Goal: Information Seeking & Learning: Learn about a topic

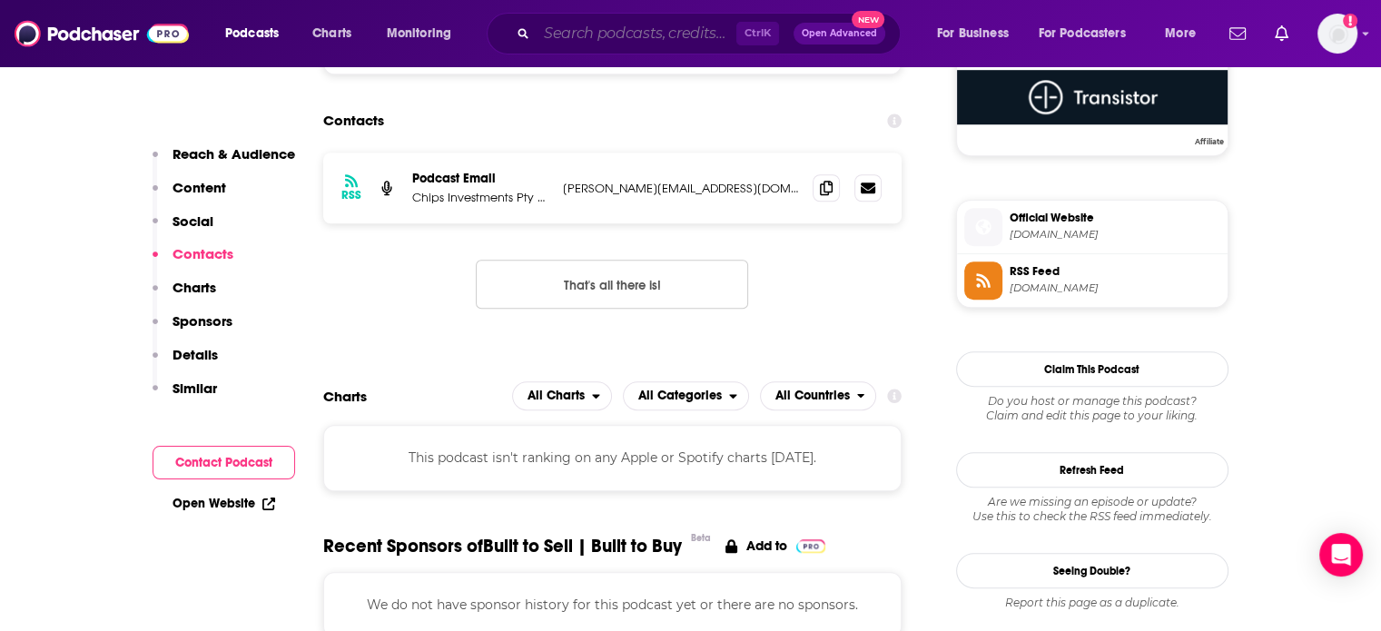
click at [589, 37] on input "Search podcasts, credits, & more..." at bounding box center [637, 33] width 200 height 29
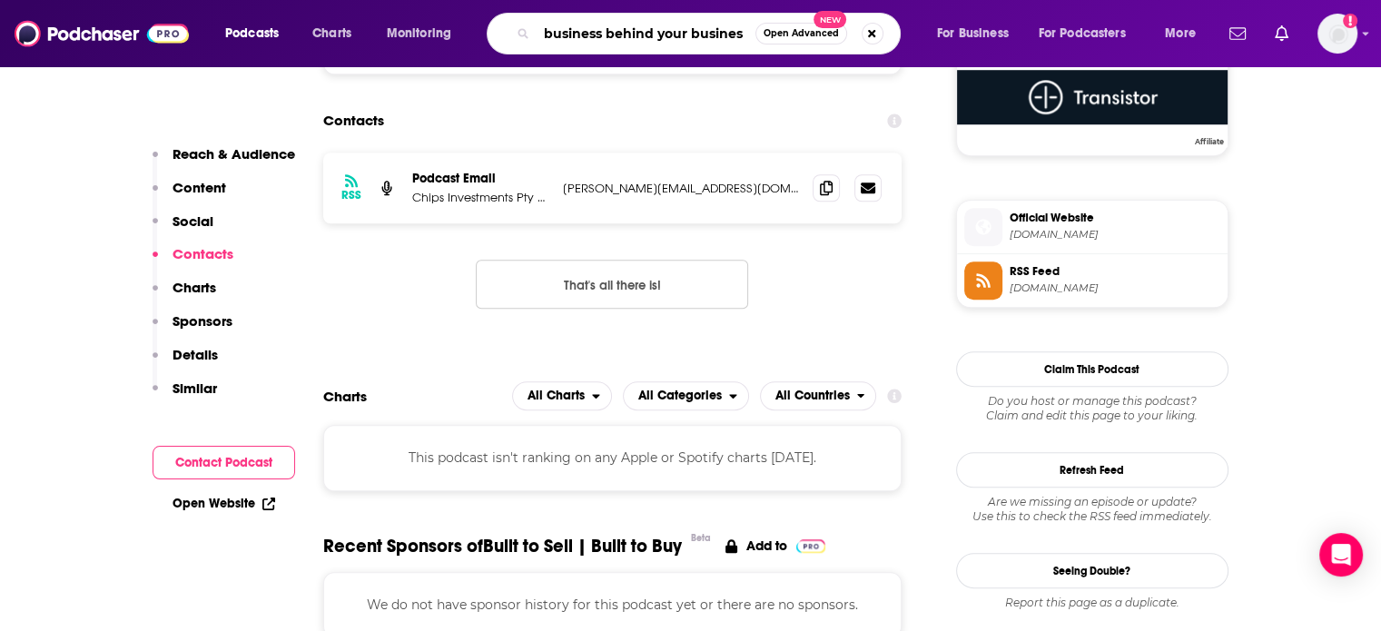
type input "business behind your business"
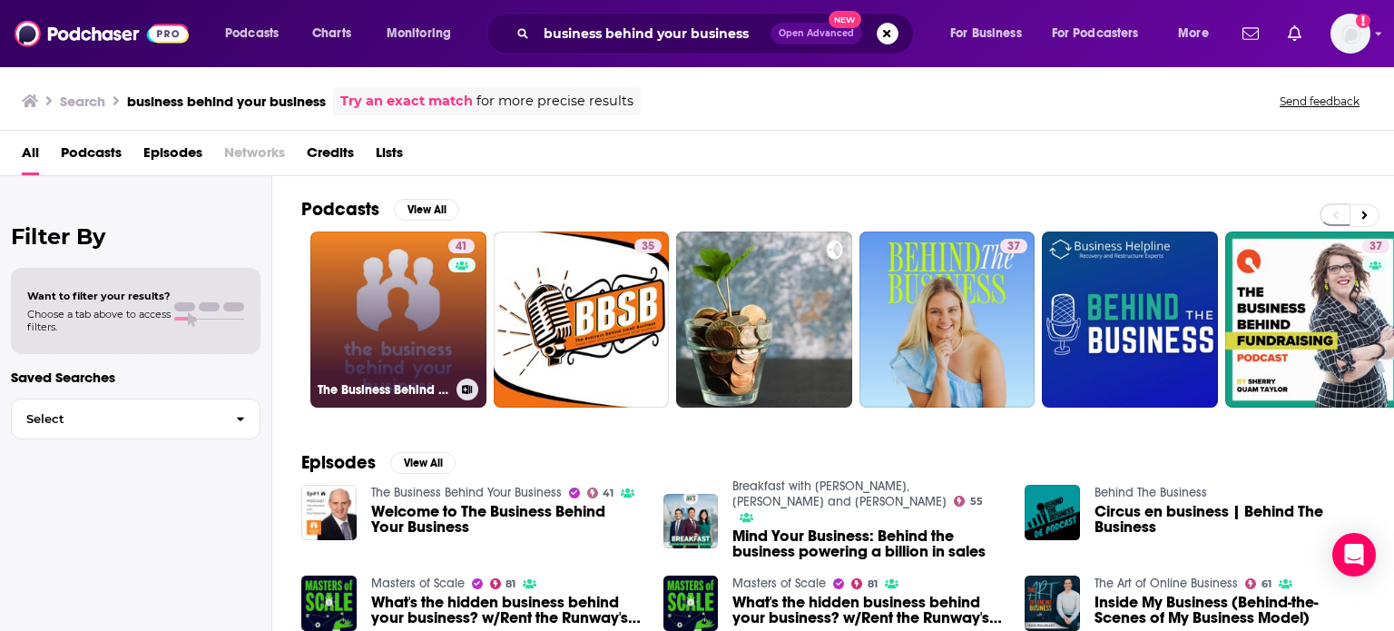
click at [412, 317] on link "41 The Business Behind Your Business" at bounding box center [398, 320] width 176 height 176
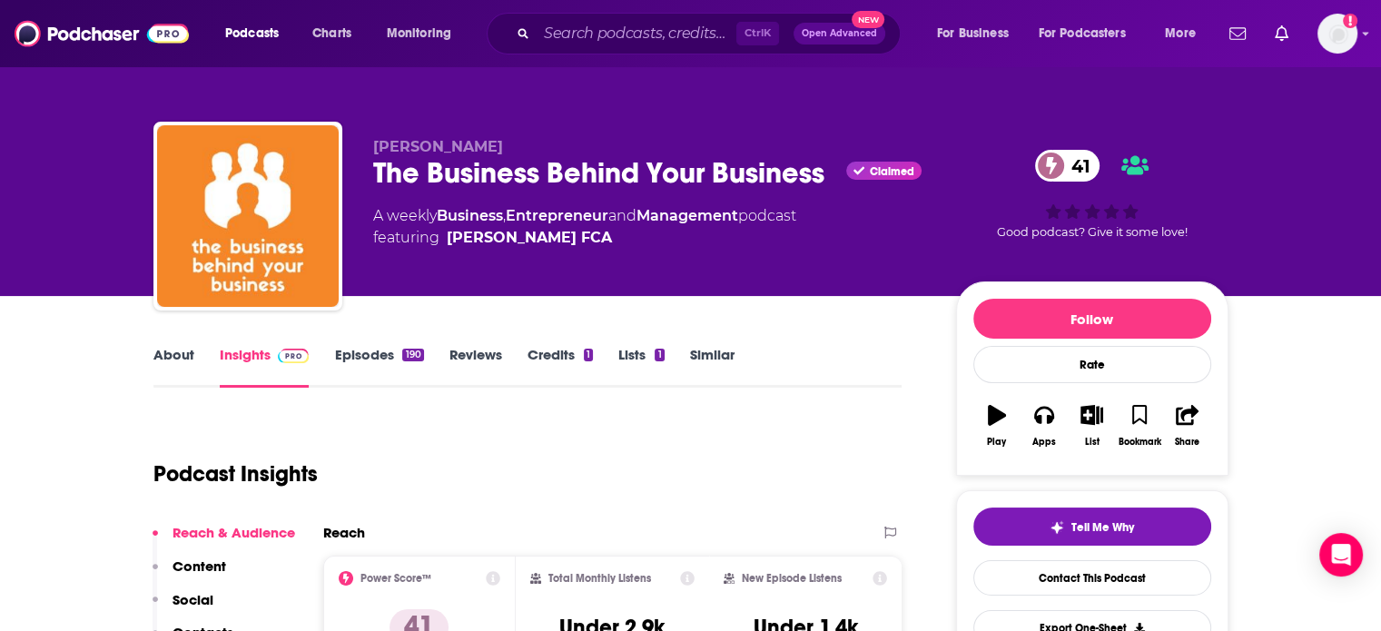
click at [355, 360] on link "Episodes 190" at bounding box center [378, 367] width 89 height 42
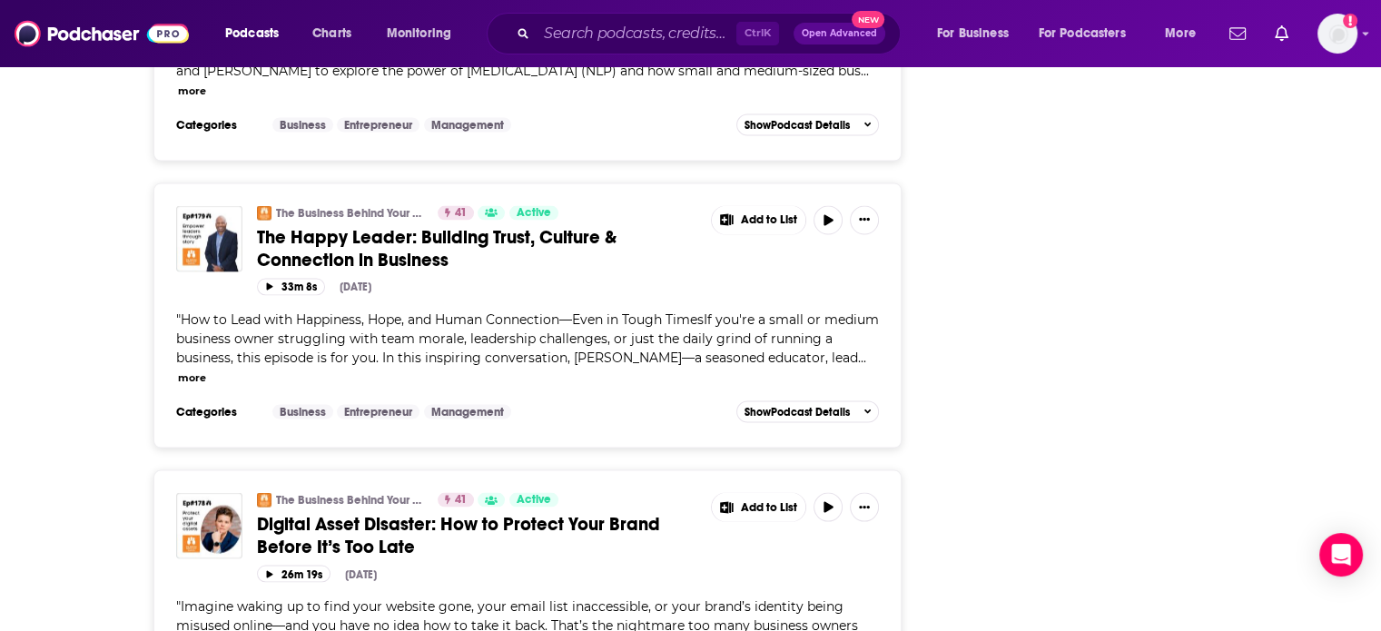
scroll to position [3657, 0]
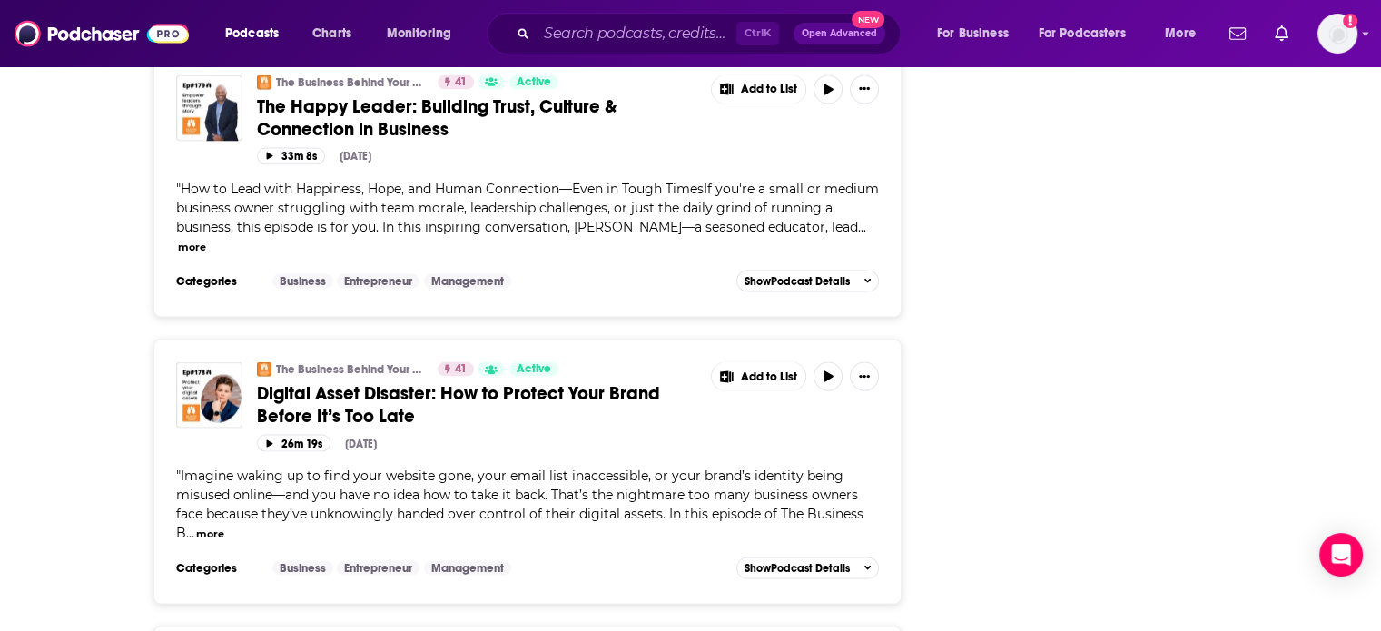
click at [574, 382] on span "Digital Asset Disaster: How to Protect Your Brand Before It’s Too Late" at bounding box center [458, 404] width 403 height 45
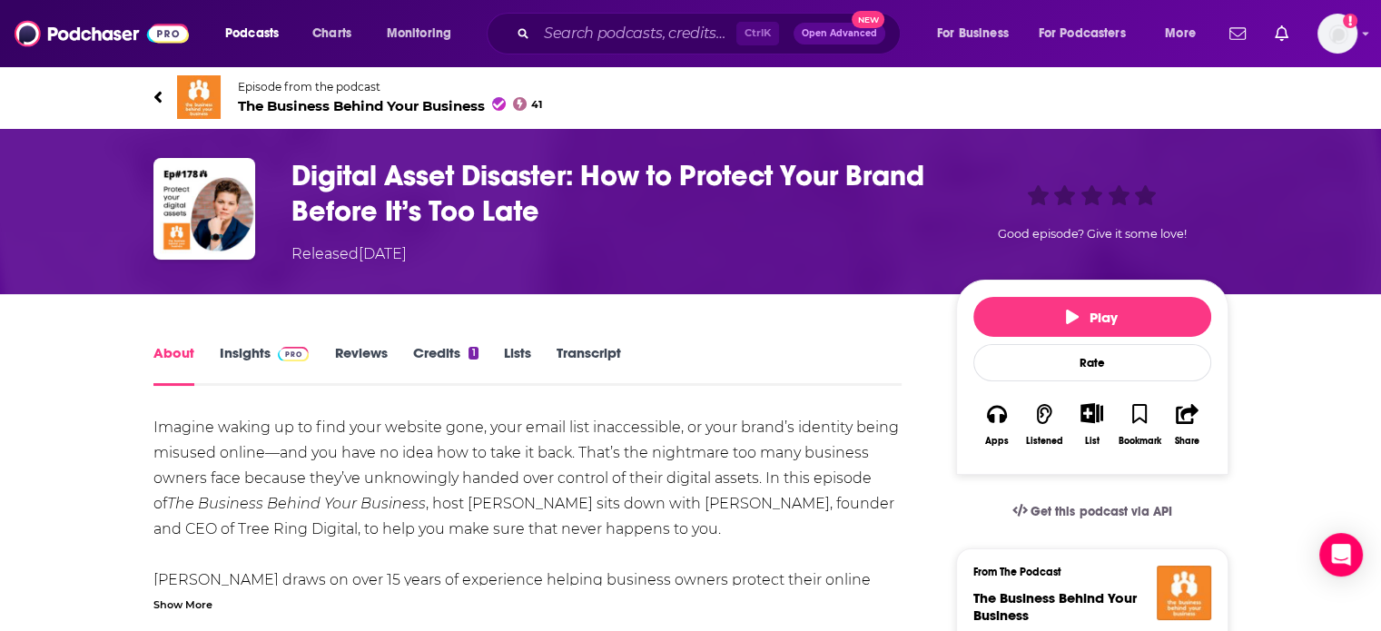
click at [261, 366] on link "Insights" at bounding box center [265, 365] width 90 height 42
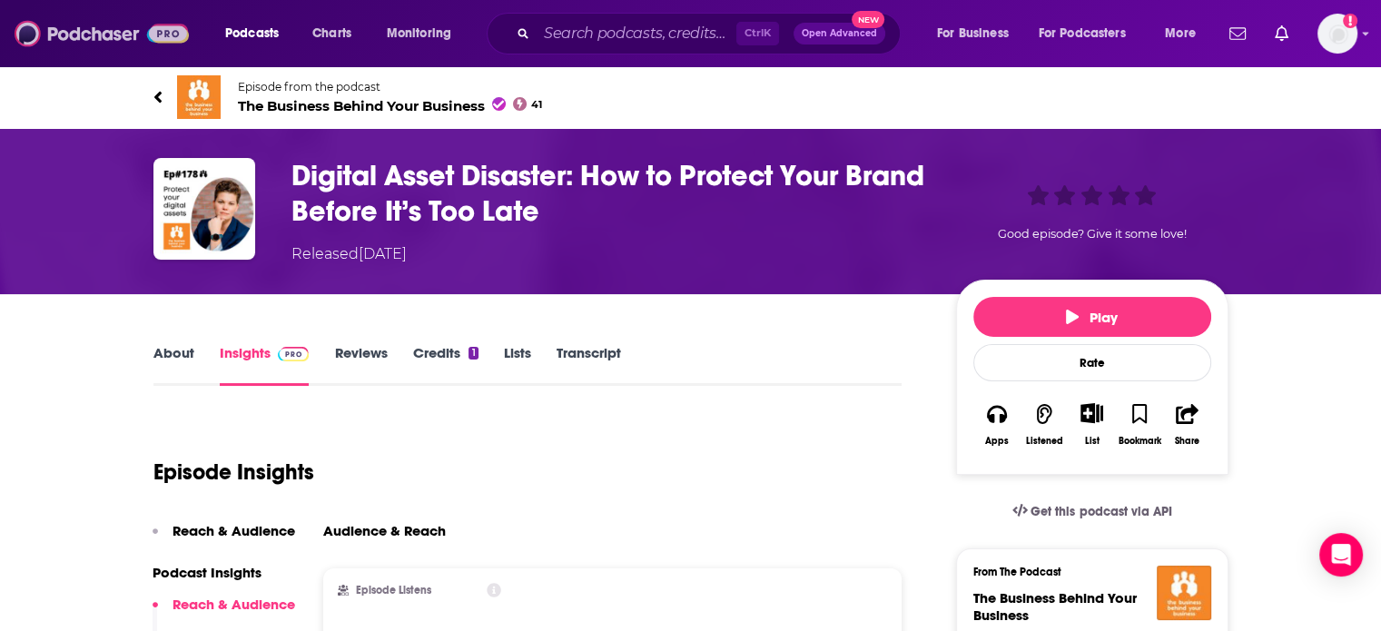
click at [62, 39] on img at bounding box center [102, 33] width 174 height 34
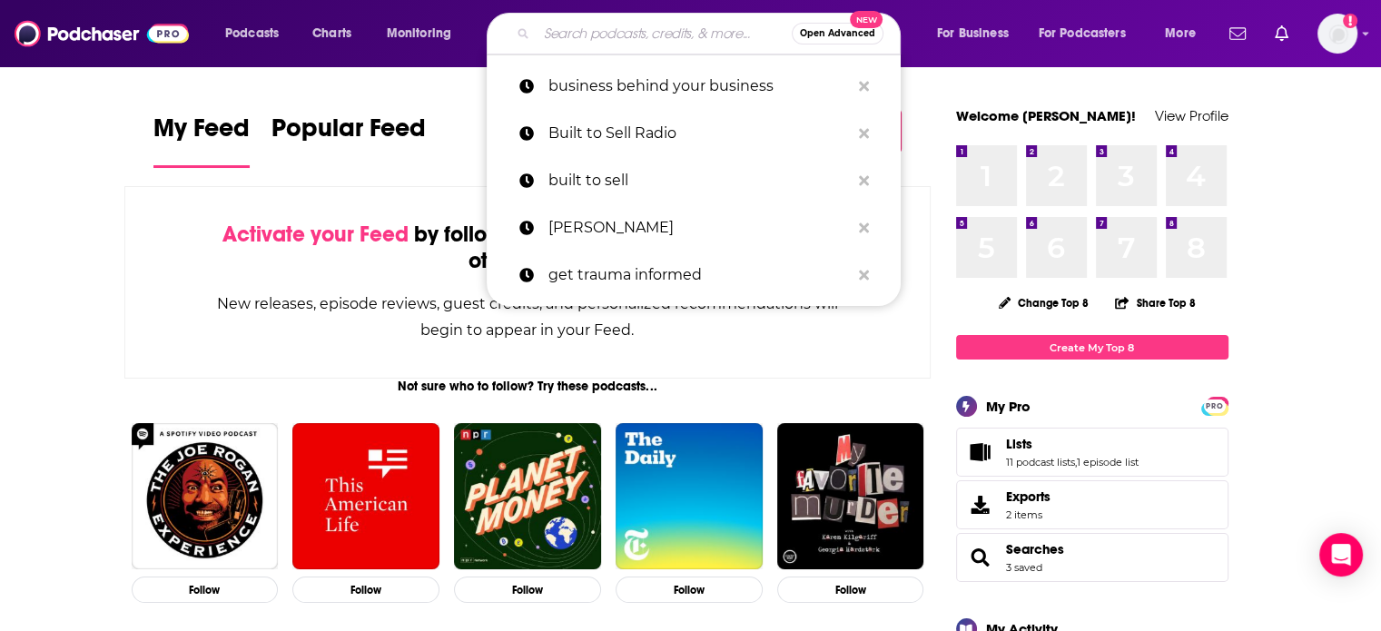
click at [624, 35] on input "Search podcasts, credits, & more..." at bounding box center [664, 33] width 255 height 29
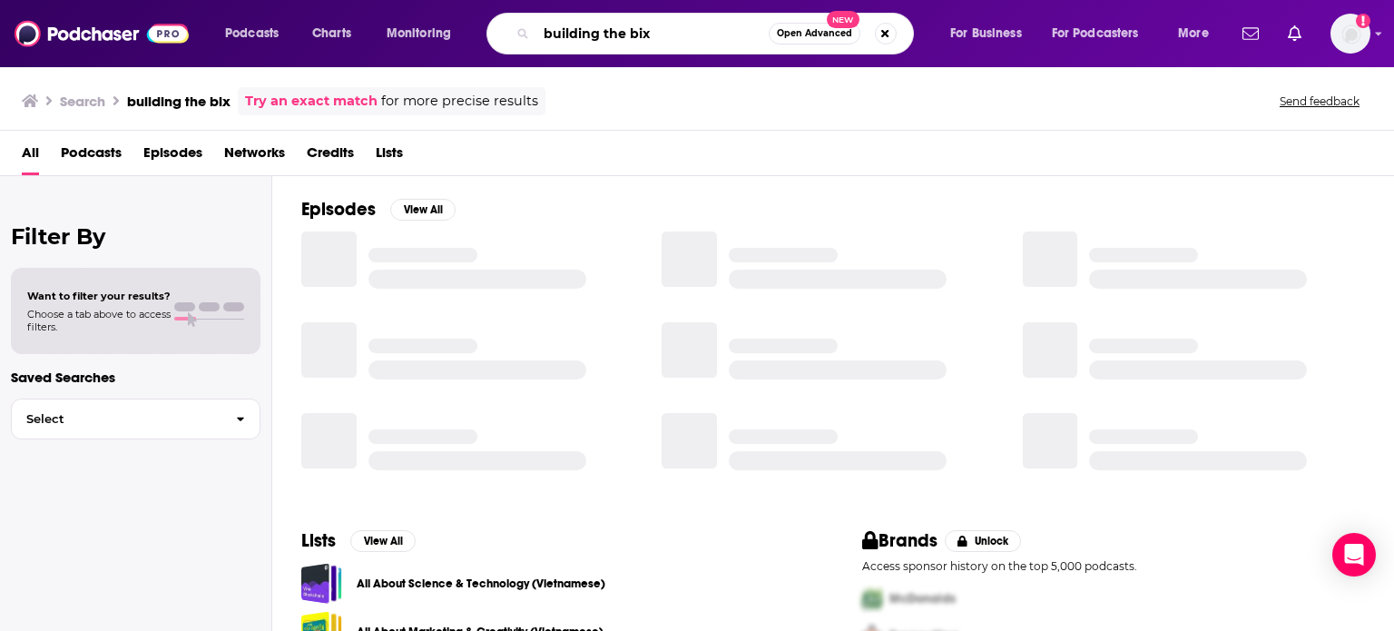
click at [689, 32] on input "building the bix" at bounding box center [653, 33] width 232 height 29
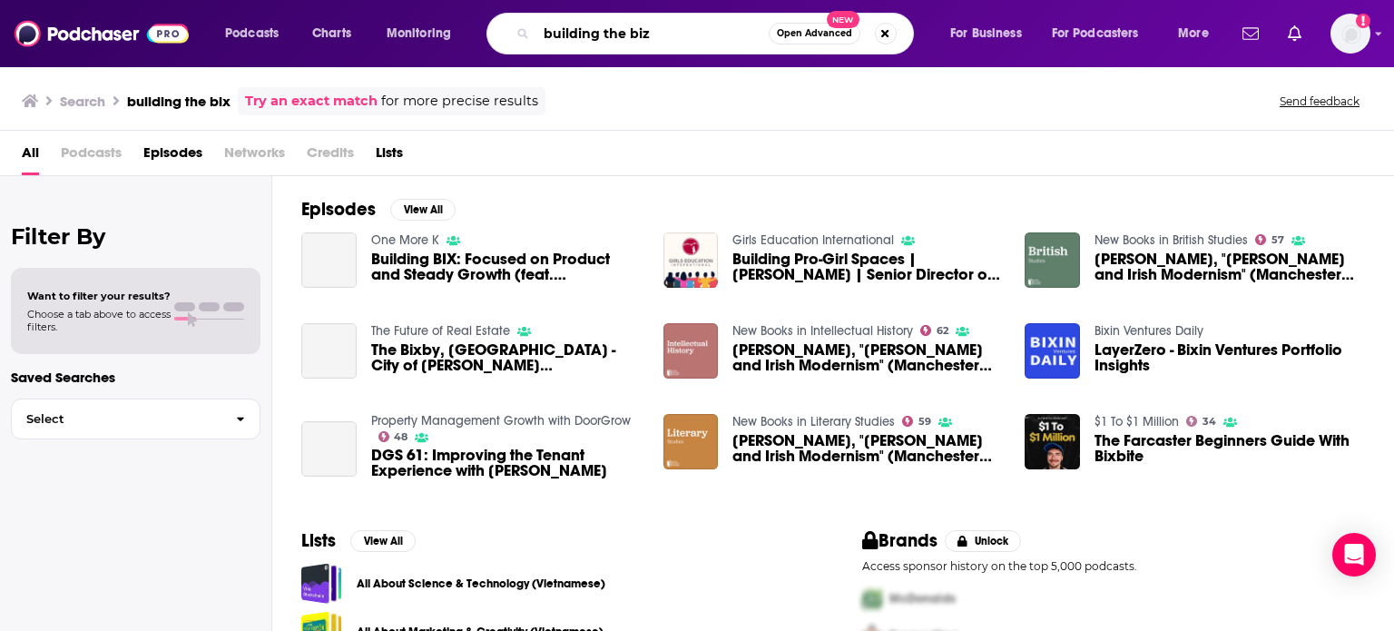
type input "building the biz"
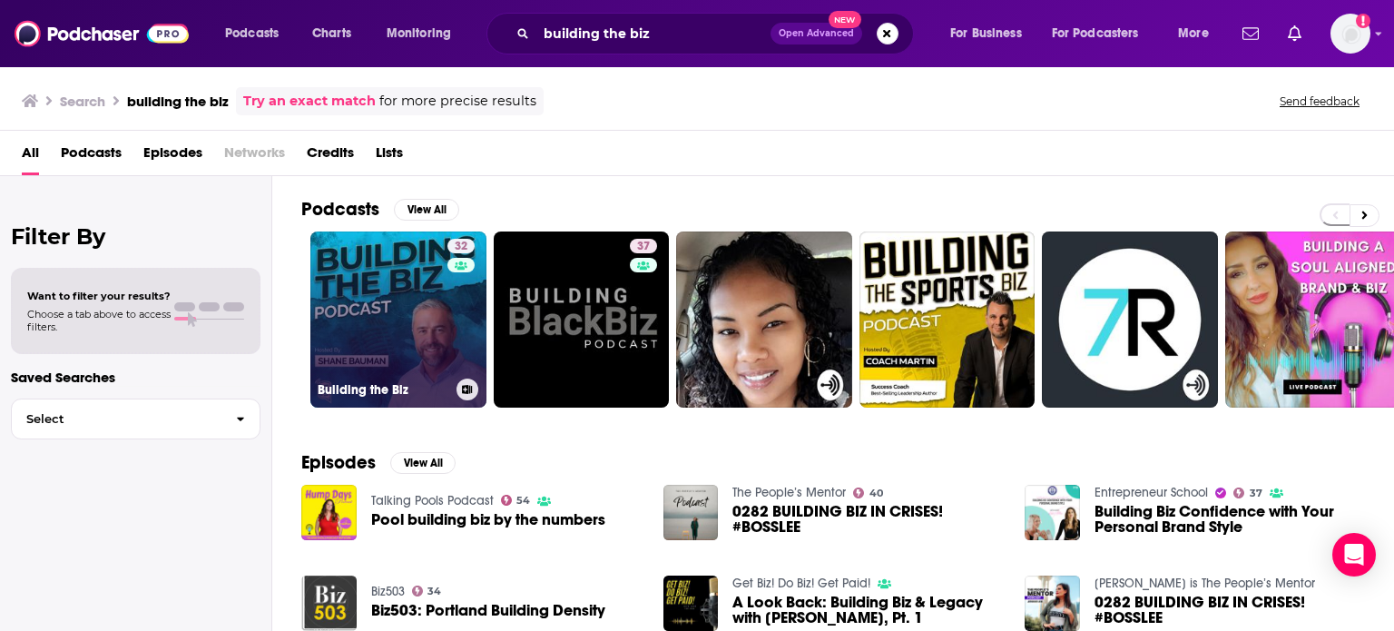
click at [426, 312] on link "32 Building the Biz" at bounding box center [398, 320] width 176 height 176
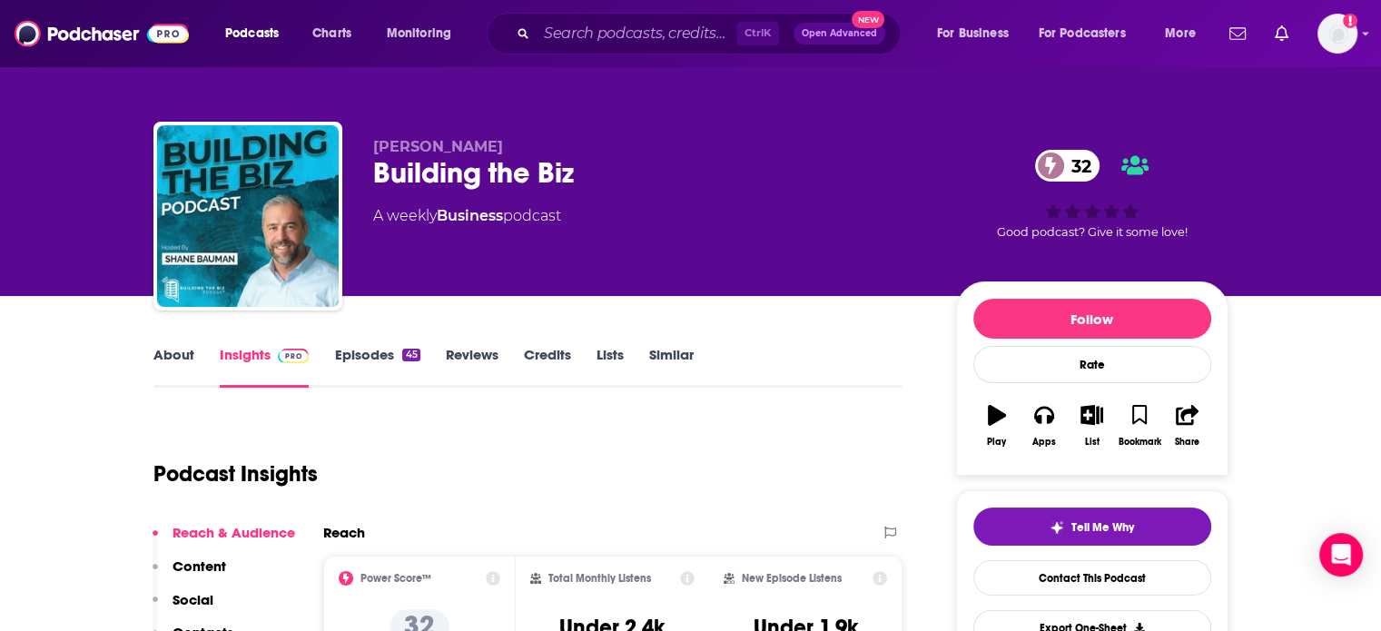
click at [360, 364] on link "Episodes 45" at bounding box center [376, 367] width 85 height 42
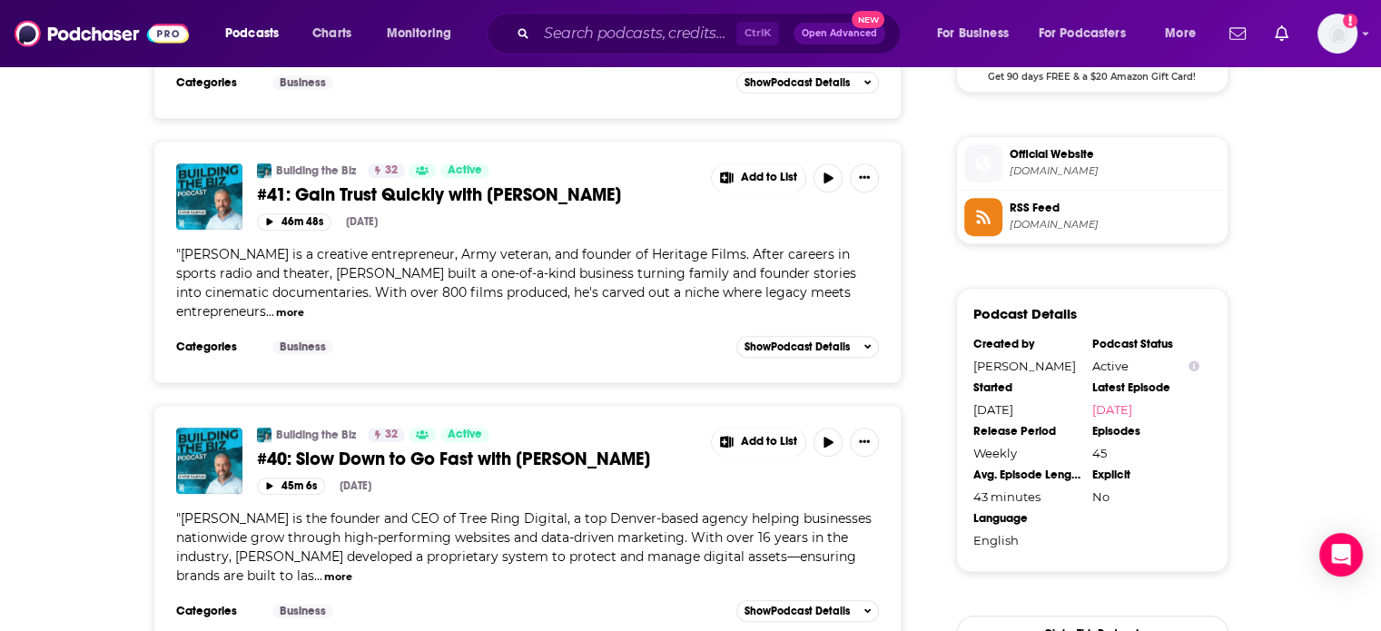
scroll to position [1693, 0]
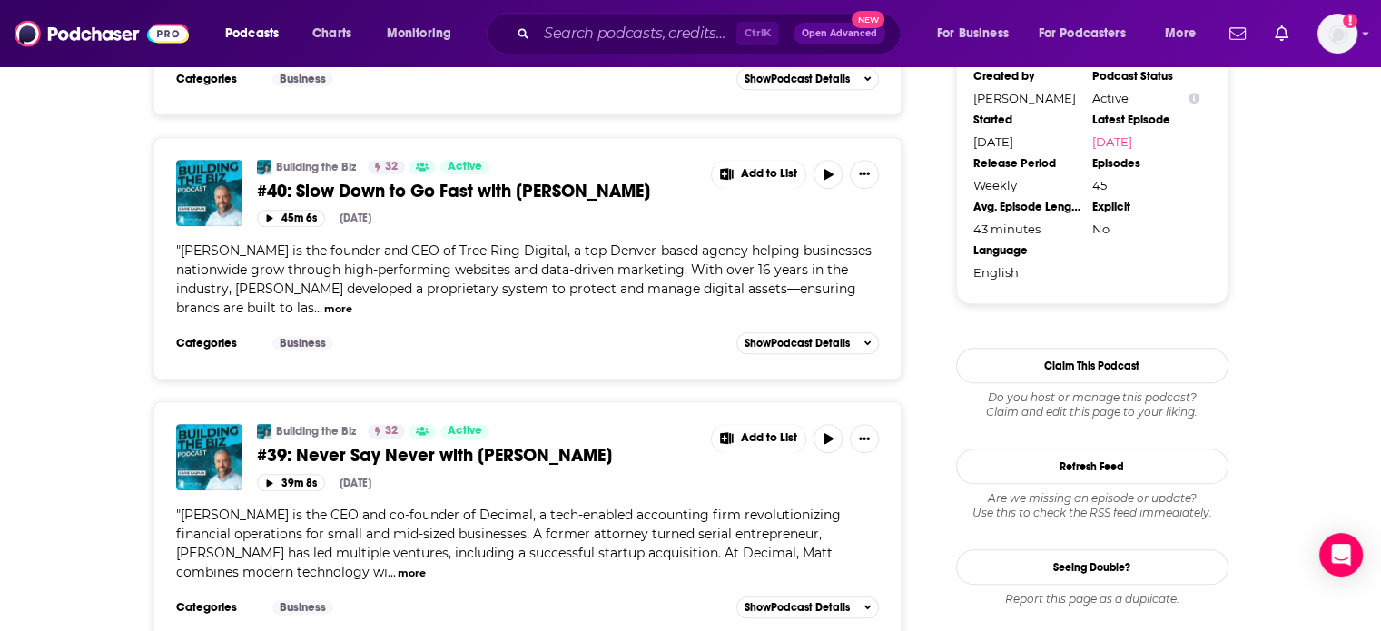
click at [538, 174] on div "Building the Biz 32 Active #40: Slow Down to Go Fast with Paige Wiese" at bounding box center [477, 181] width 441 height 43
click at [527, 187] on span "#40: Slow Down to Go Fast with Paige Wiese" at bounding box center [453, 191] width 393 height 23
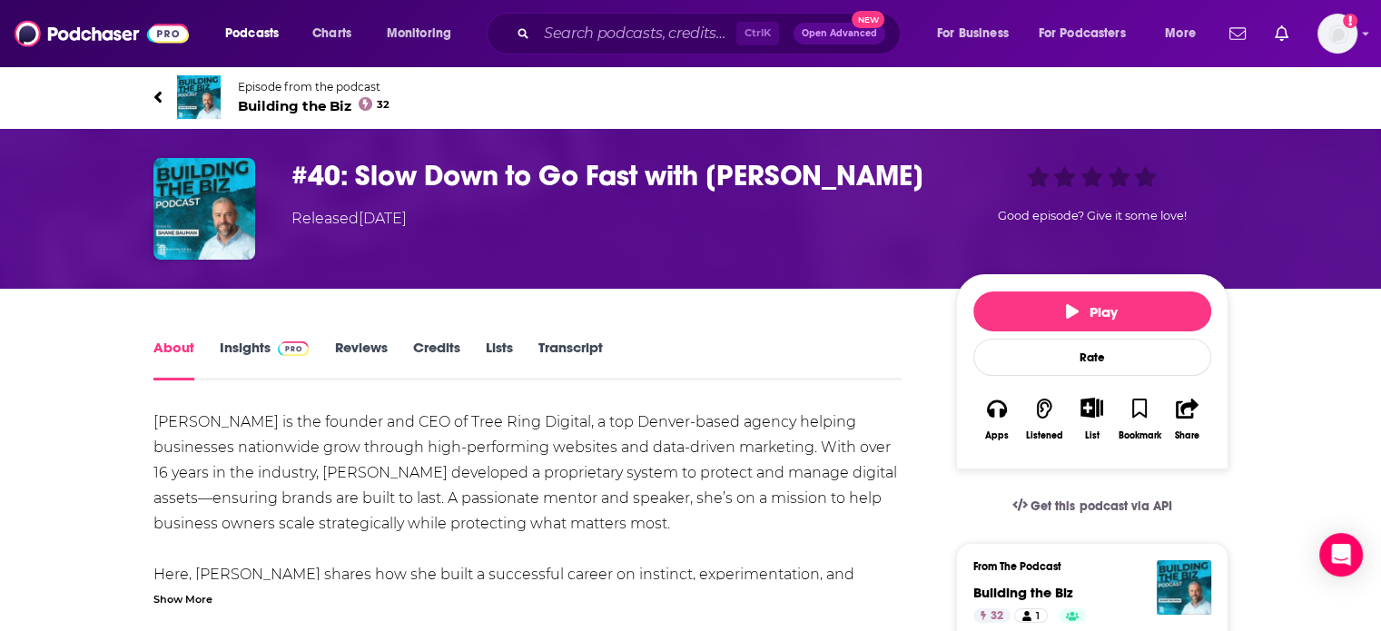
click at [232, 348] on link "Insights" at bounding box center [265, 360] width 90 height 42
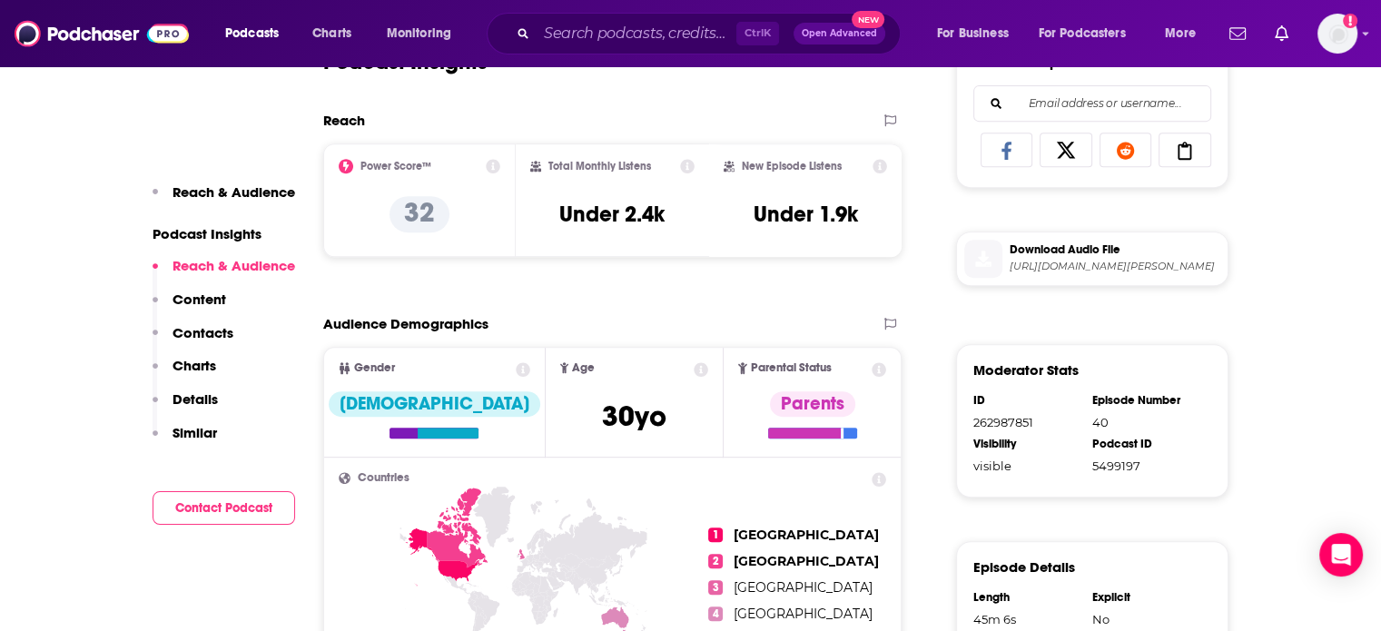
scroll to position [824, 0]
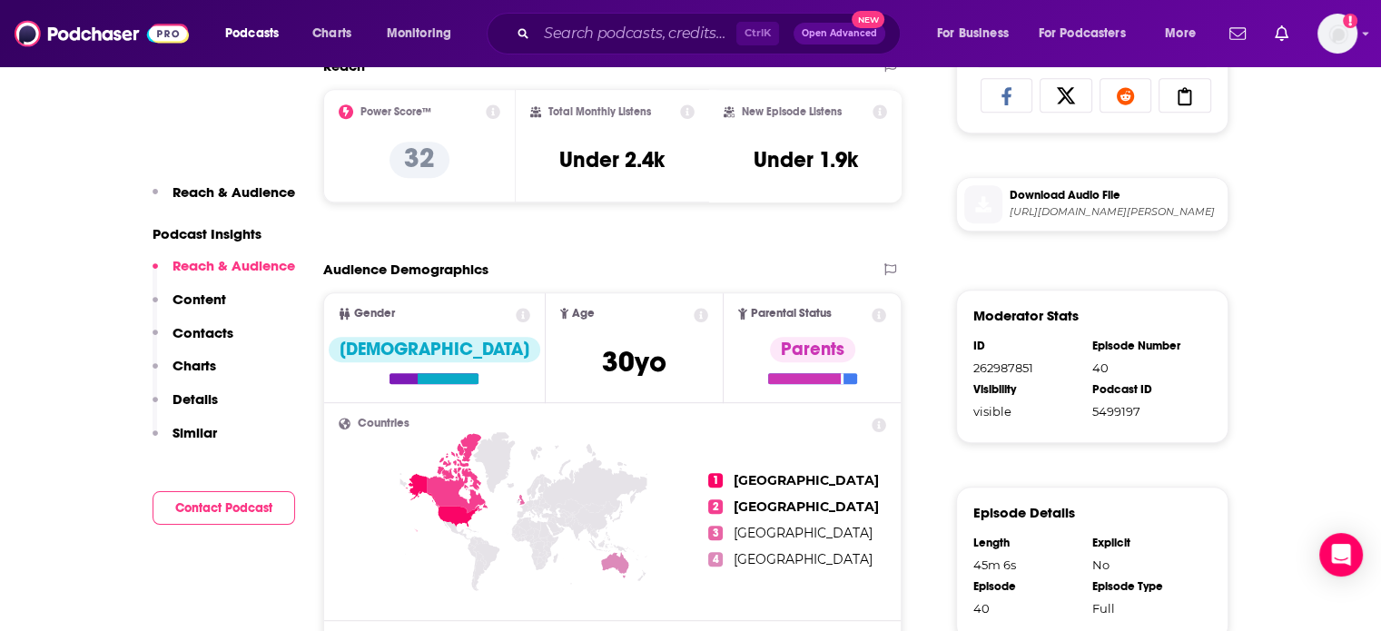
click at [1115, 213] on span "https://www.buzzsprout.com/2241448/episodes/17612882-40-slow-down-to-go-fast-wi…" at bounding box center [1115, 212] width 211 height 14
click at [614, 22] on input "Search podcasts, credits, & more..." at bounding box center [637, 33] width 200 height 29
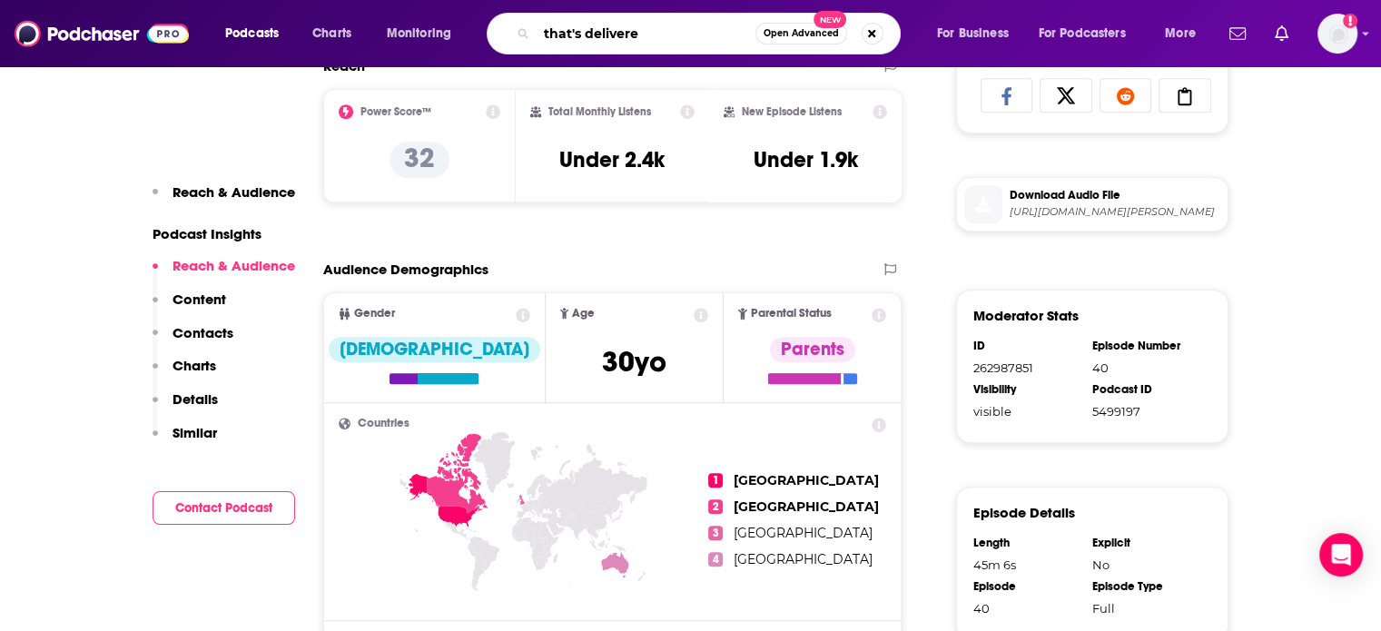
type input "that's delivered"
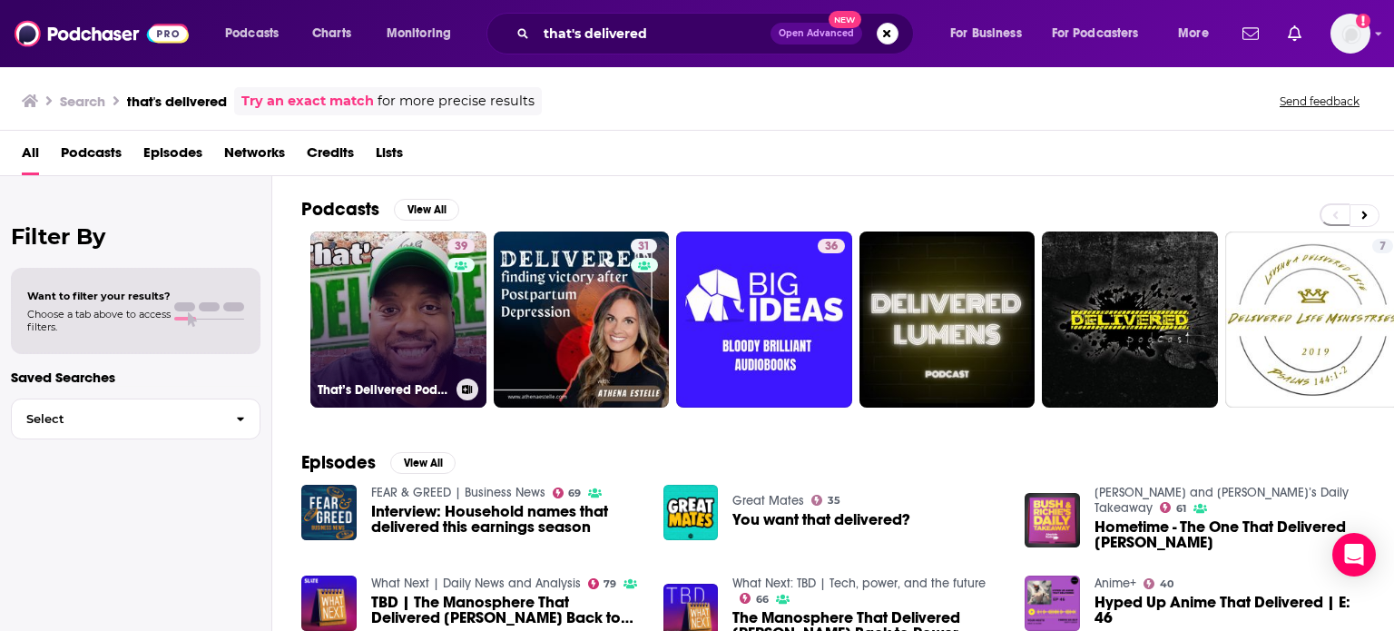
click at [418, 297] on link "39 That’s Delivered Podcast" at bounding box center [398, 320] width 176 height 176
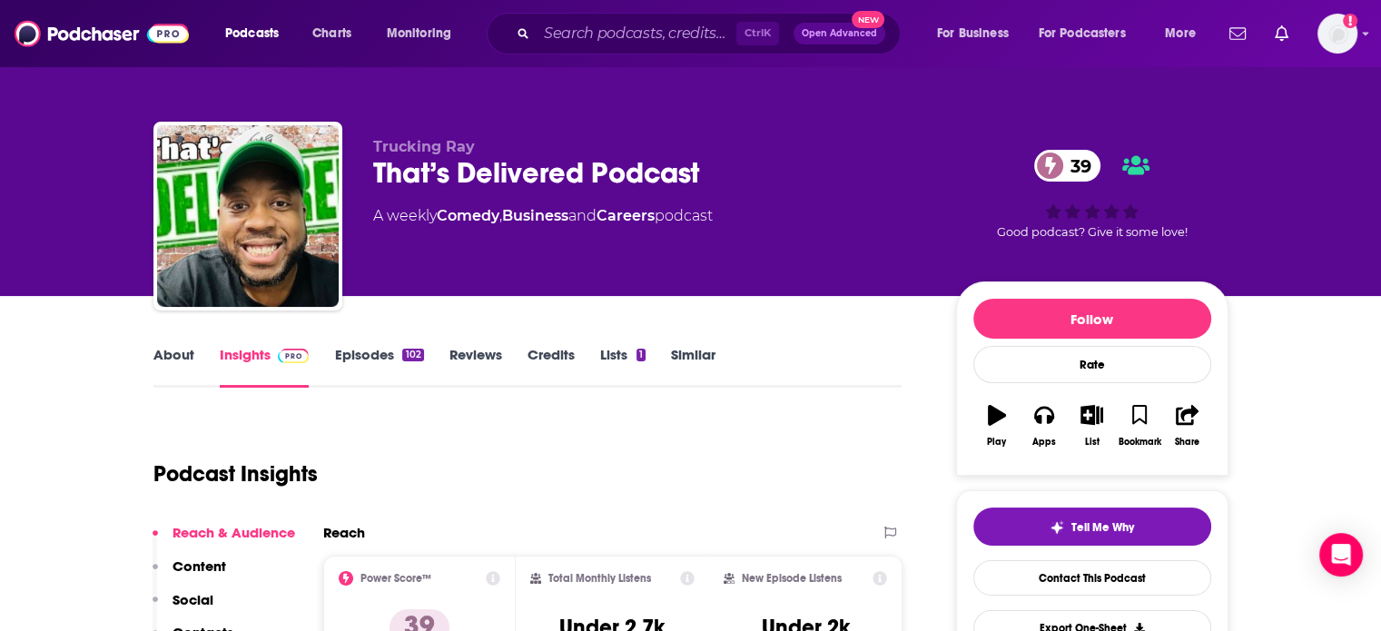
click at [350, 369] on link "Episodes 102" at bounding box center [378, 367] width 89 height 42
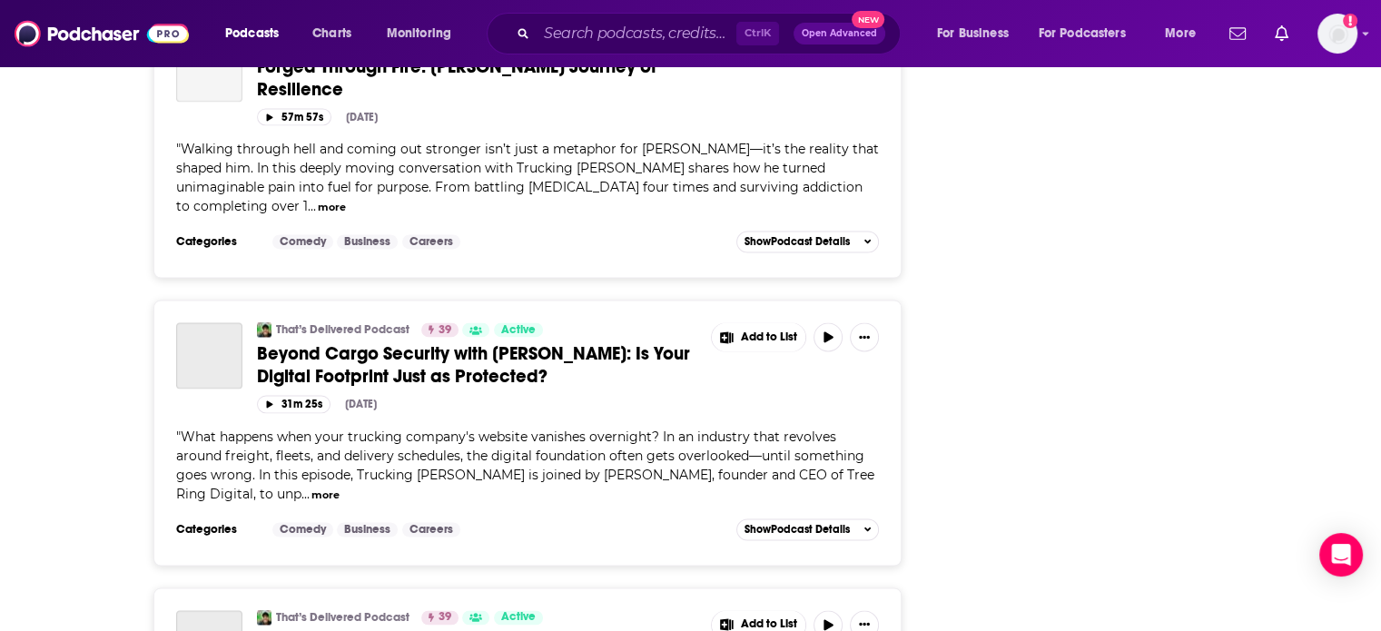
scroll to position [2921, 0]
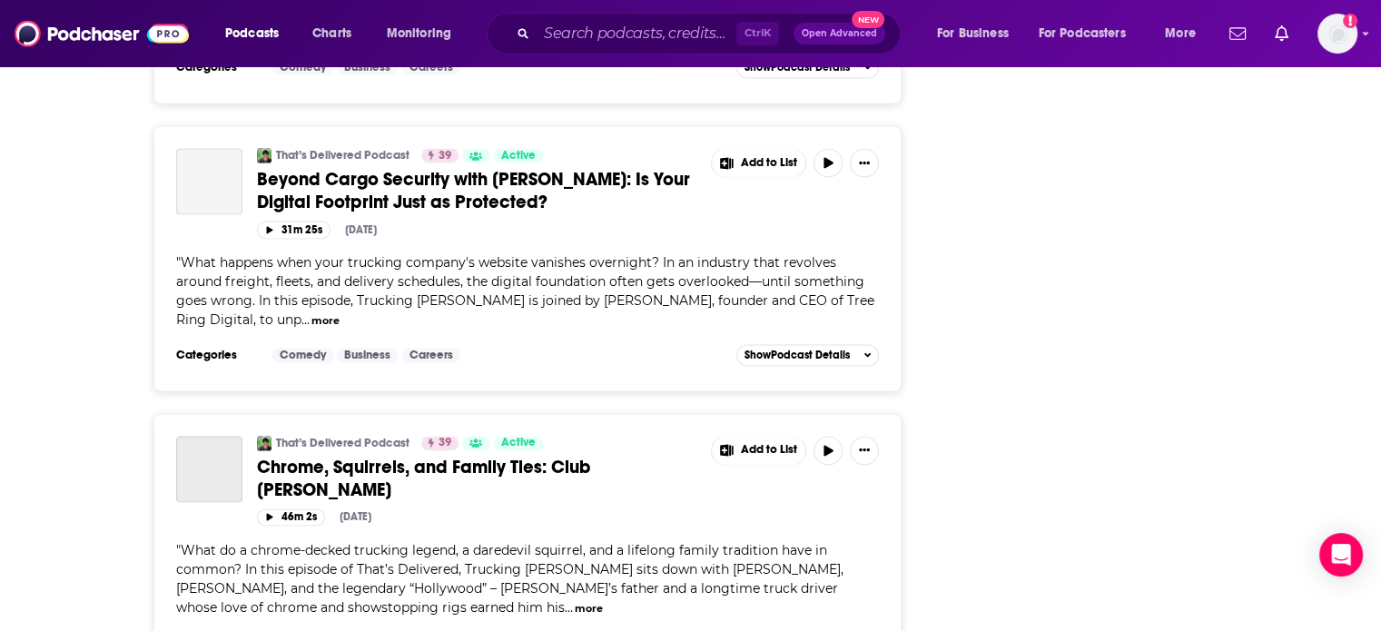
click at [478, 168] on span "Beyond Cargo Security with Paige Wiese: Is Your Digital Footprint Just as Prote…" at bounding box center [473, 190] width 433 height 45
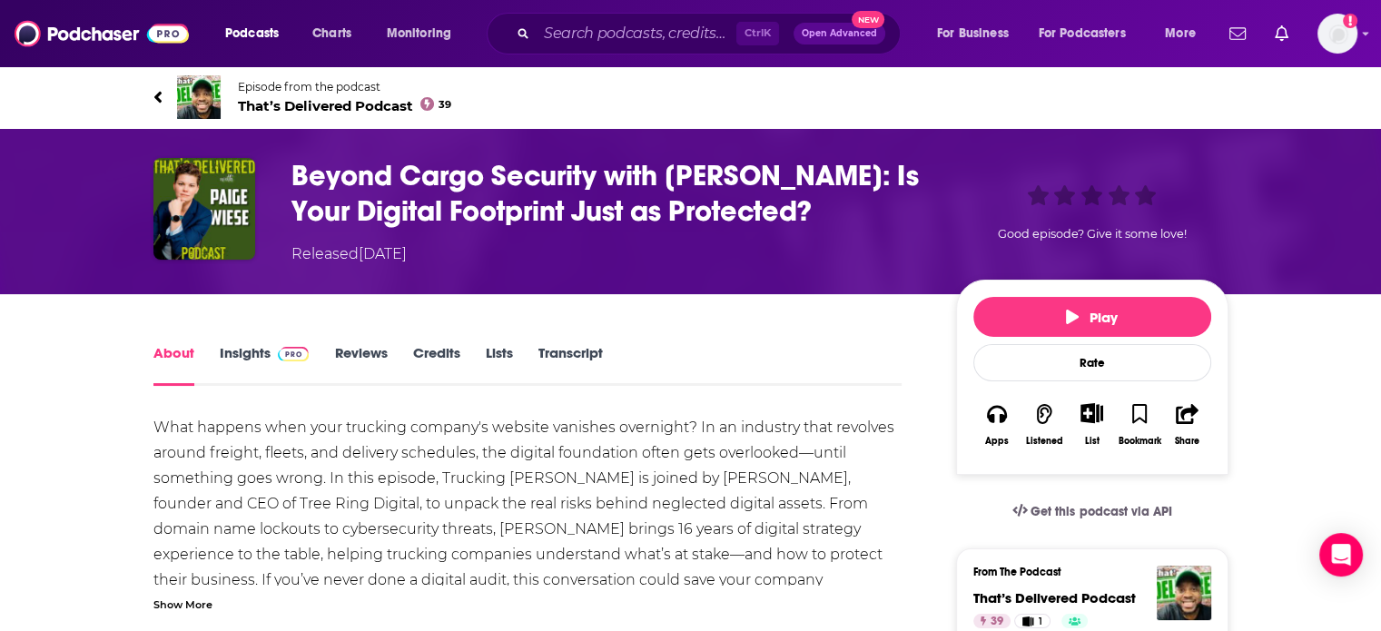
click at [229, 353] on link "Insights" at bounding box center [265, 365] width 90 height 42
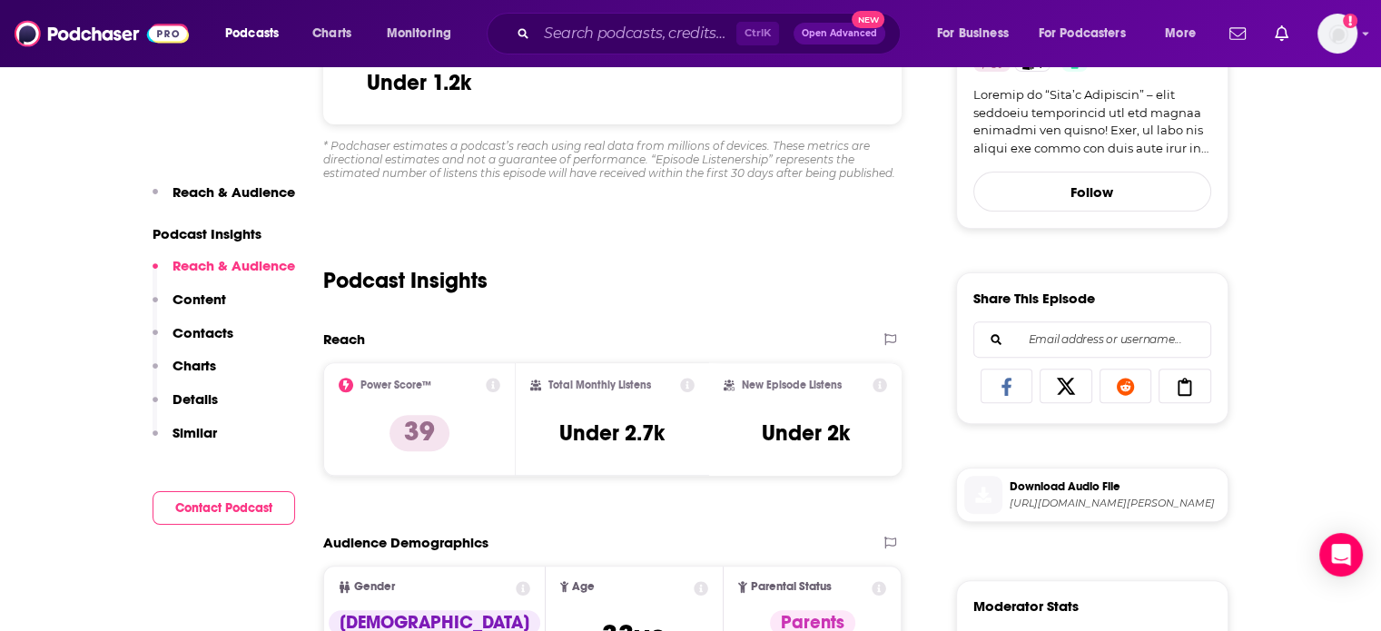
scroll to position [579, 0]
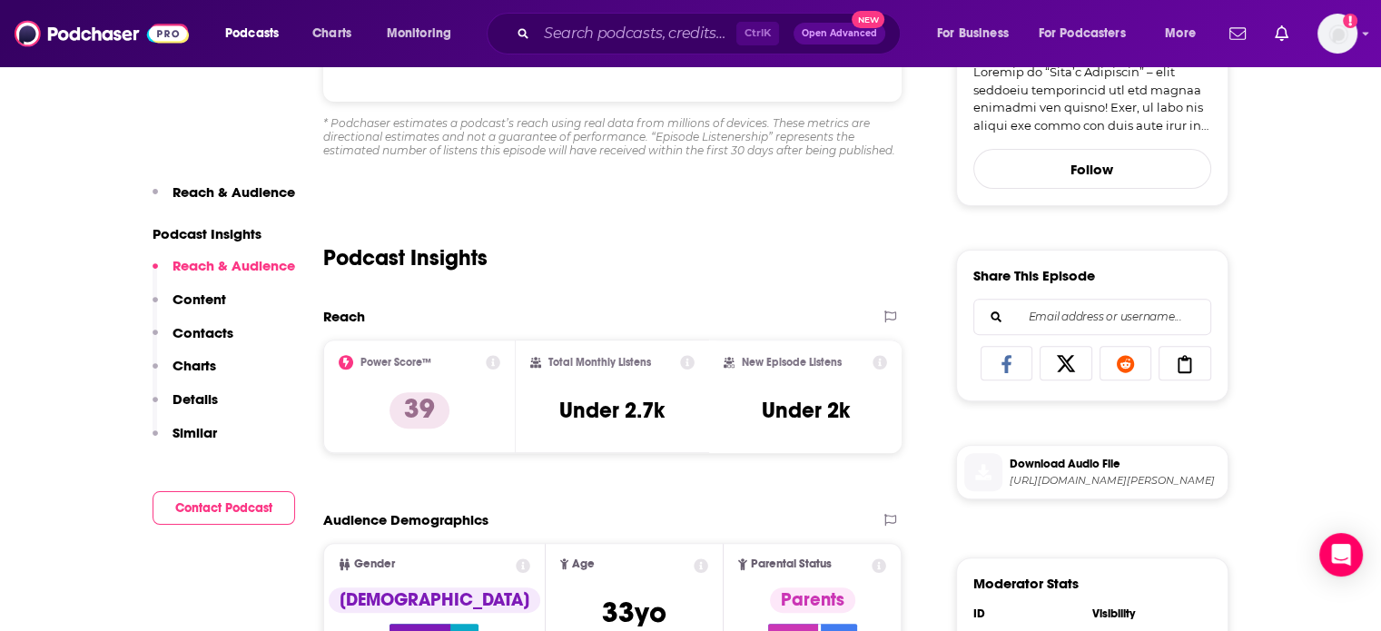
click at [1152, 482] on span "https://www.buzzsprout.com/2317422/episodes/17428842-beyond-cargo-security-with…" at bounding box center [1115, 481] width 211 height 14
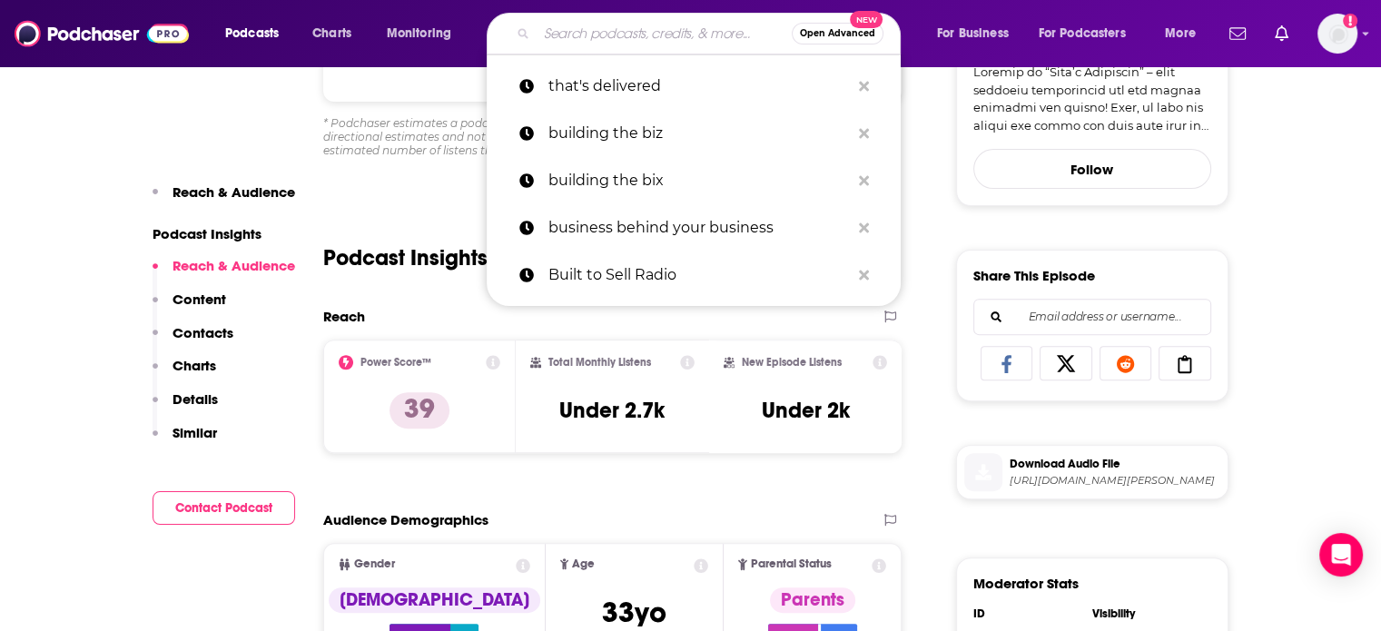
click at [607, 35] on input "Search podcasts, credits, & more..." at bounding box center [664, 33] width 255 height 29
paste input "Conversations with Coffey"
type input "Conversations with Coffey"
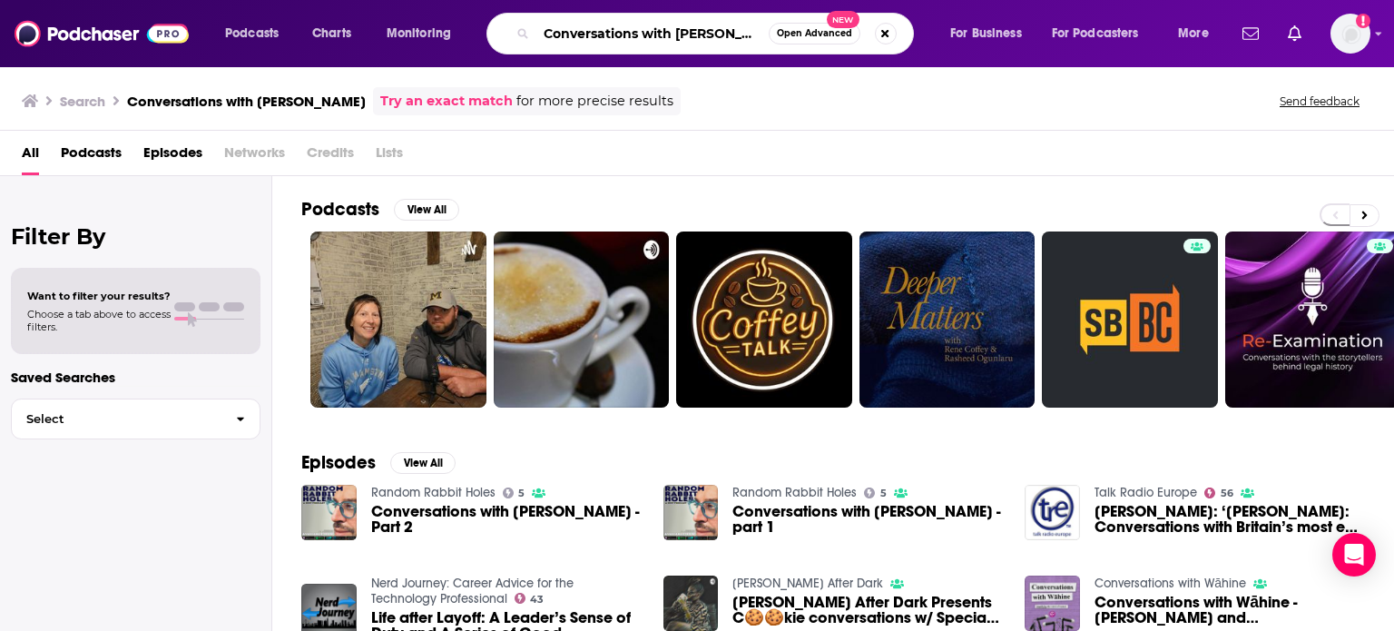
drag, startPoint x: 715, startPoint y: 35, endPoint x: 527, endPoint y: 25, distance: 188.2
click at [527, 25] on div "Conversations with Coffey Open Advanced New" at bounding box center [701, 34] width 428 height 42
type input "the franchise scale up show"
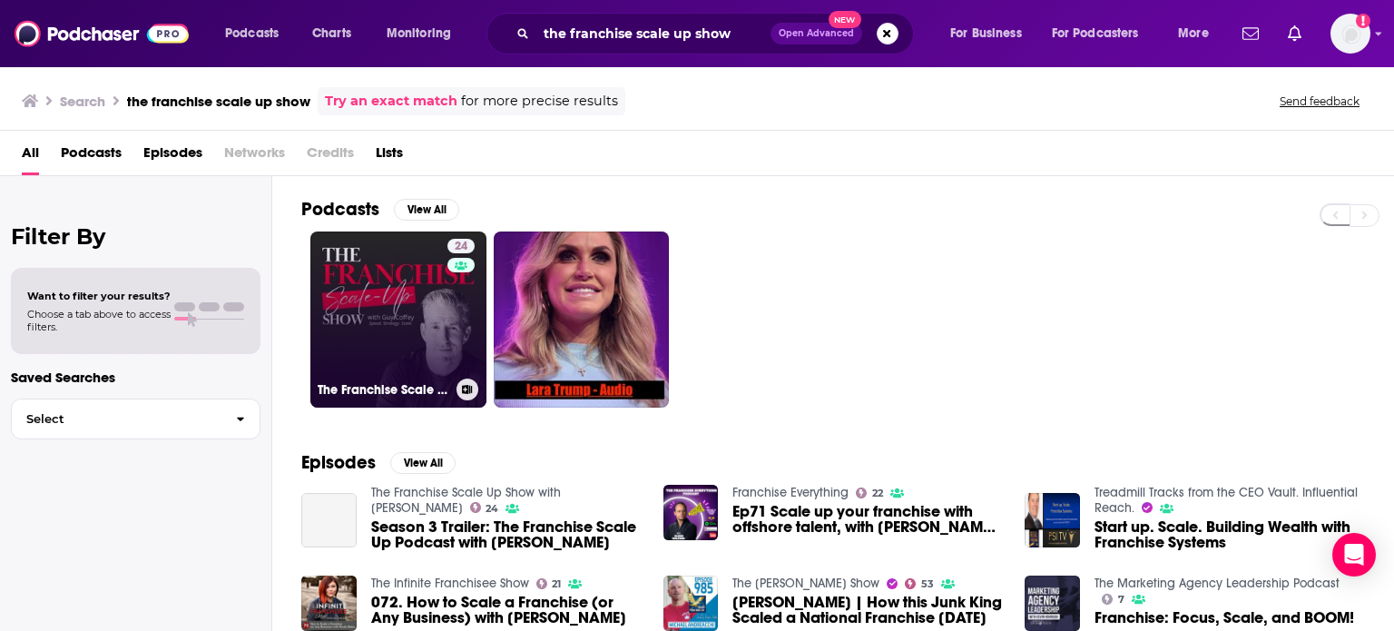
click at [397, 306] on link "24 The Franchise Scale Up Show with Guy Coffey" at bounding box center [398, 320] width 176 height 176
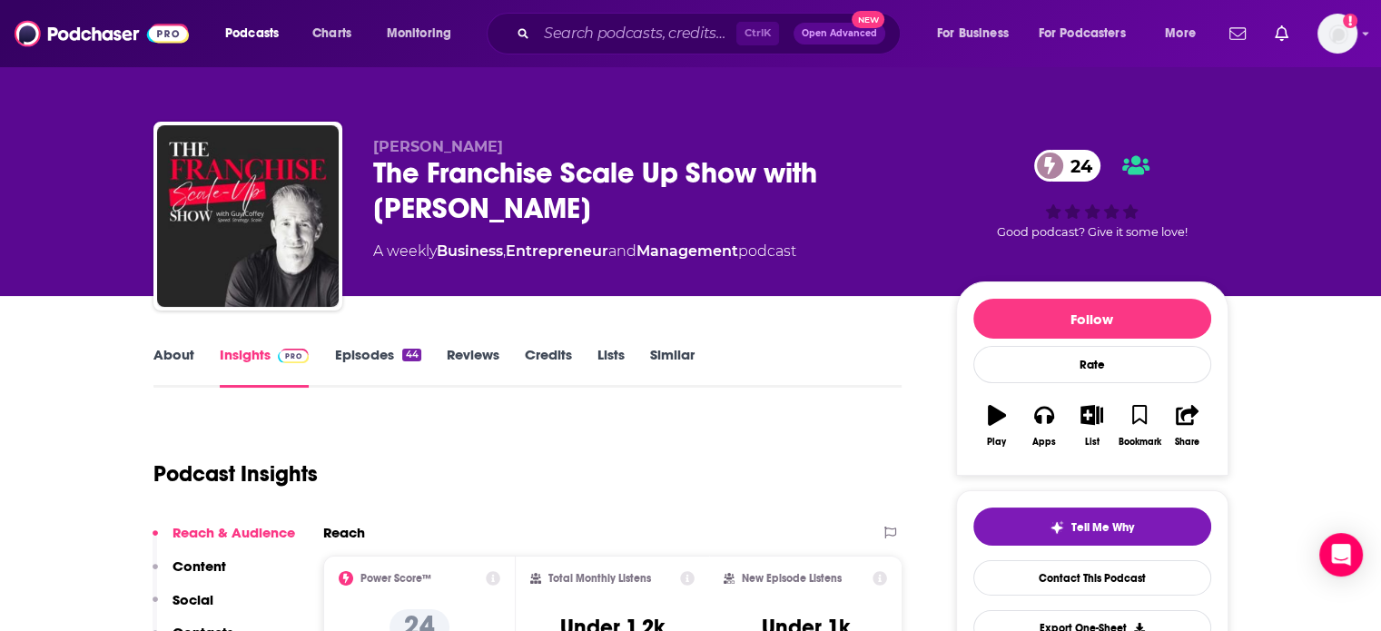
click at [353, 355] on link "Episodes 44" at bounding box center [377, 367] width 86 height 42
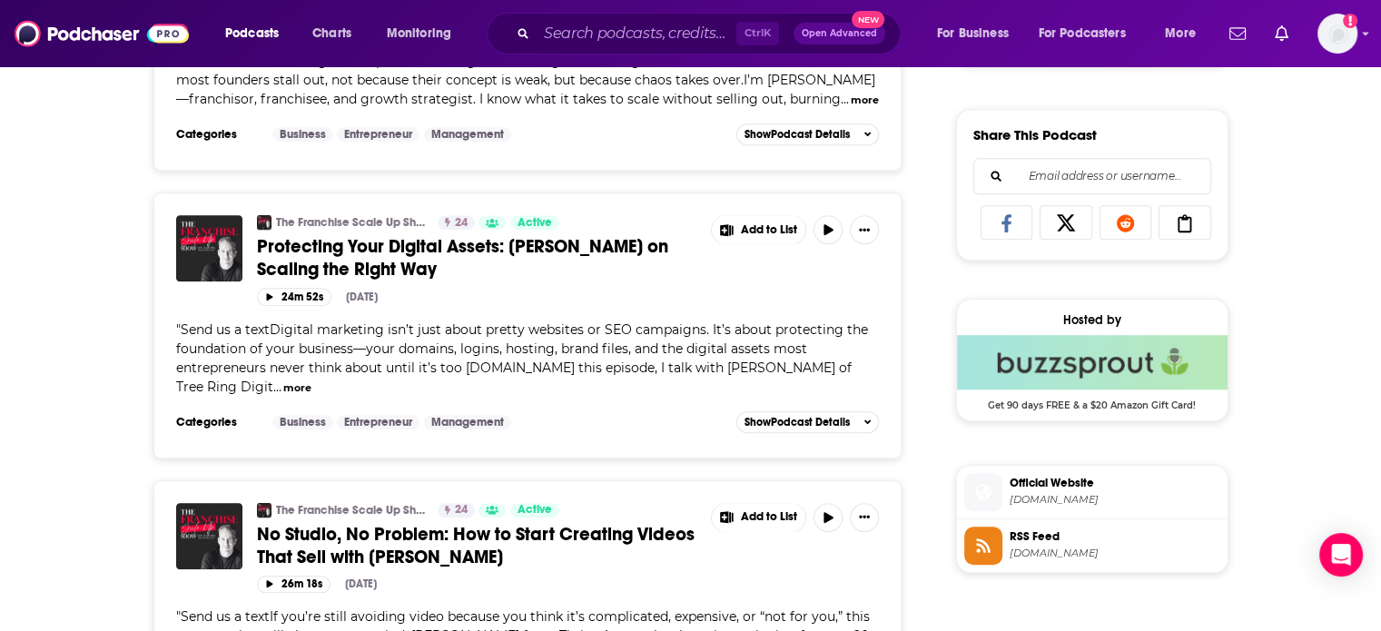
scroll to position [1220, 0]
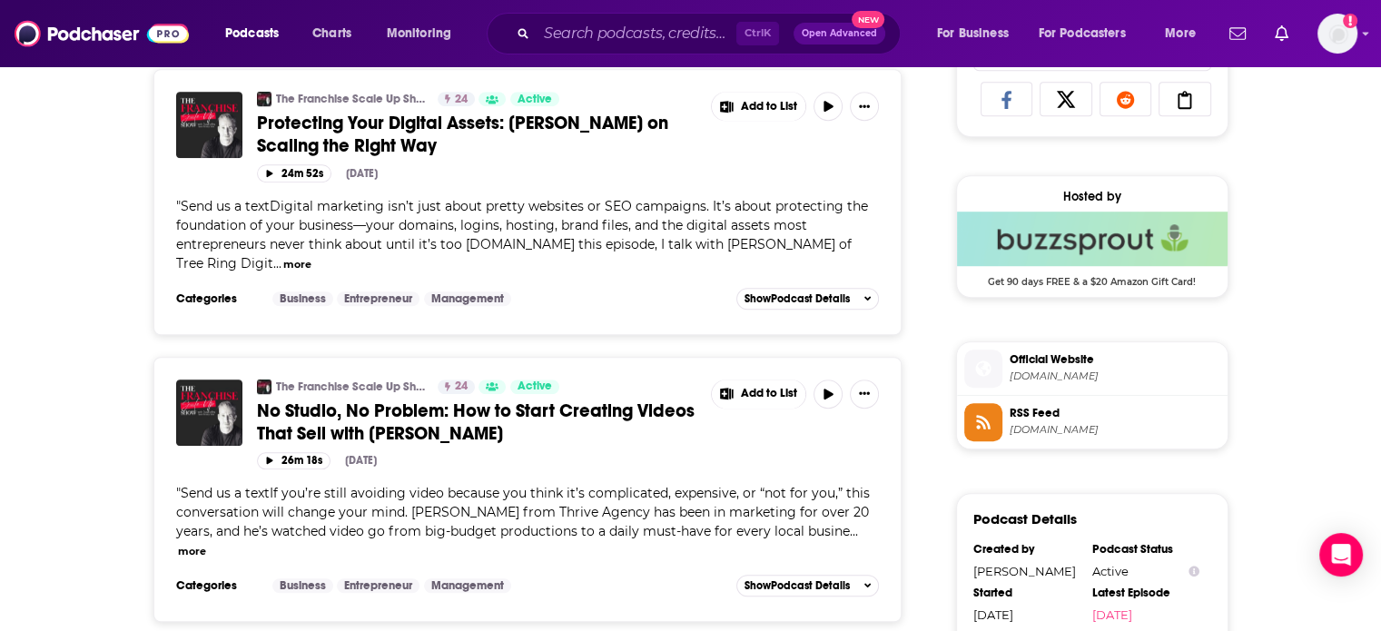
click at [384, 114] on span "Protecting Your Digital Assets: Paige Weiss on Scaling the Right Way" at bounding box center [462, 134] width 411 height 45
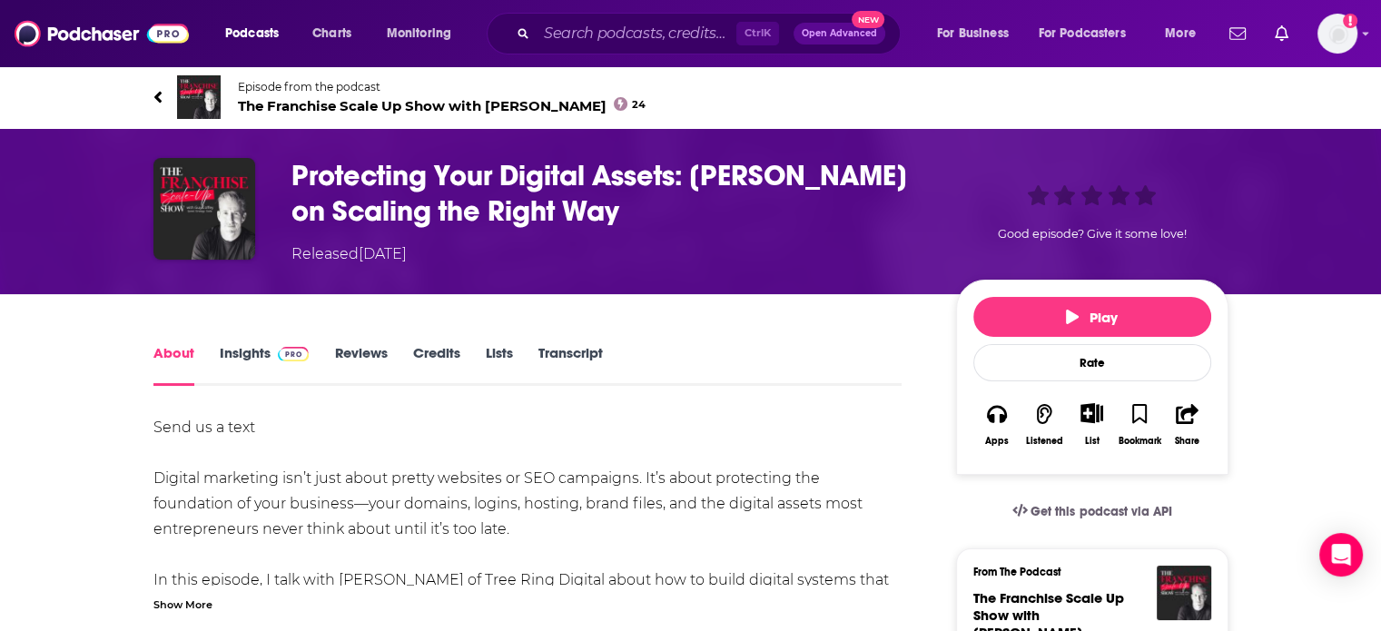
click at [258, 363] on link "Insights" at bounding box center [265, 365] width 90 height 42
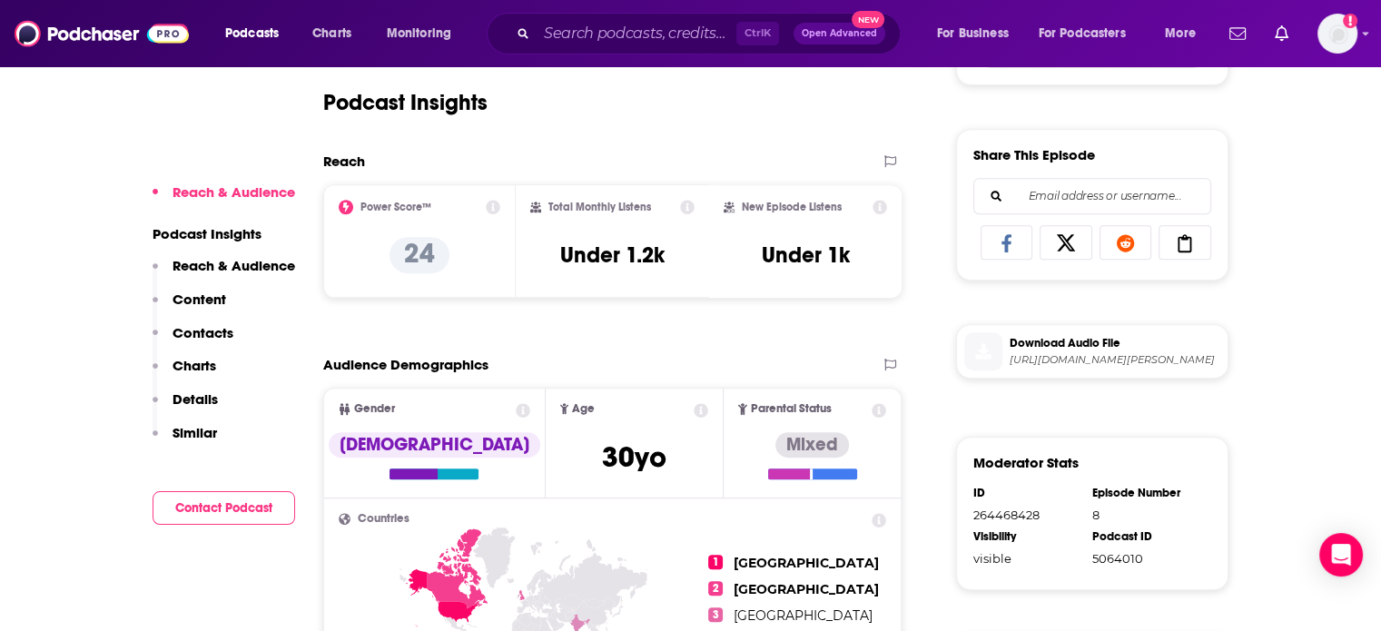
scroll to position [745, 0]
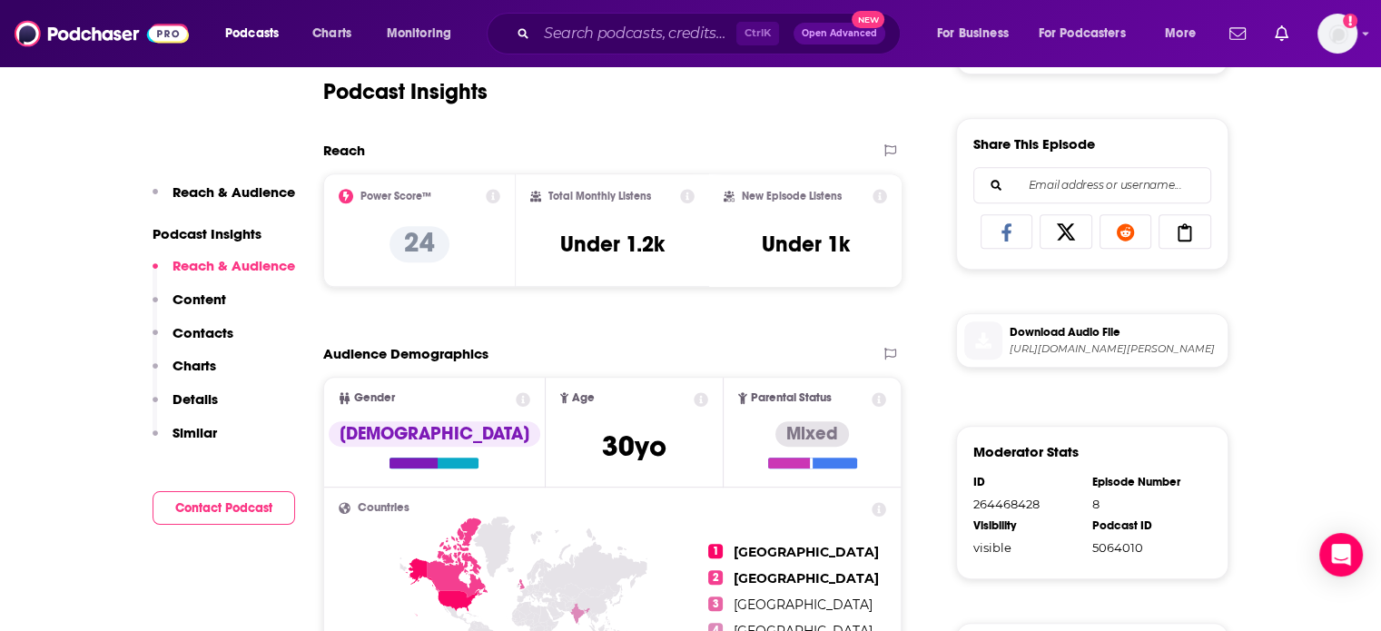
click at [1133, 324] on span "Download Audio File" at bounding box center [1115, 332] width 211 height 16
paste input "School for Startups"
type input "School for Startups"
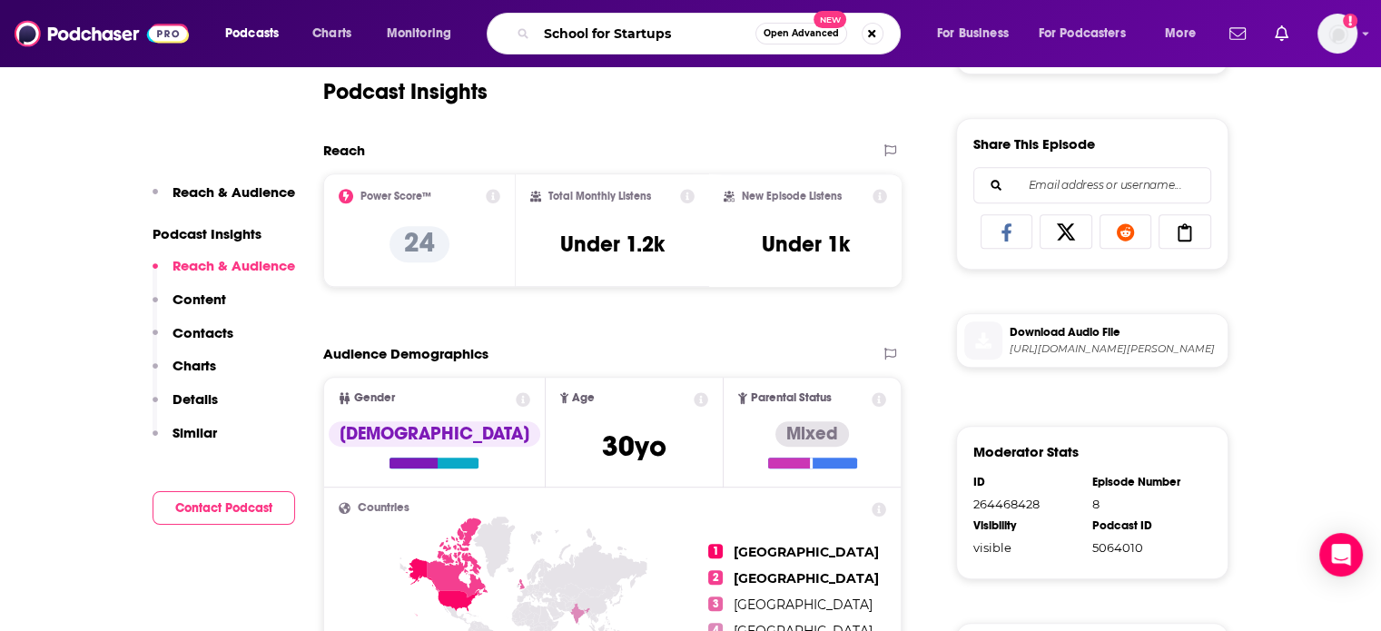
click at [620, 30] on input "School for Startups" at bounding box center [646, 33] width 219 height 29
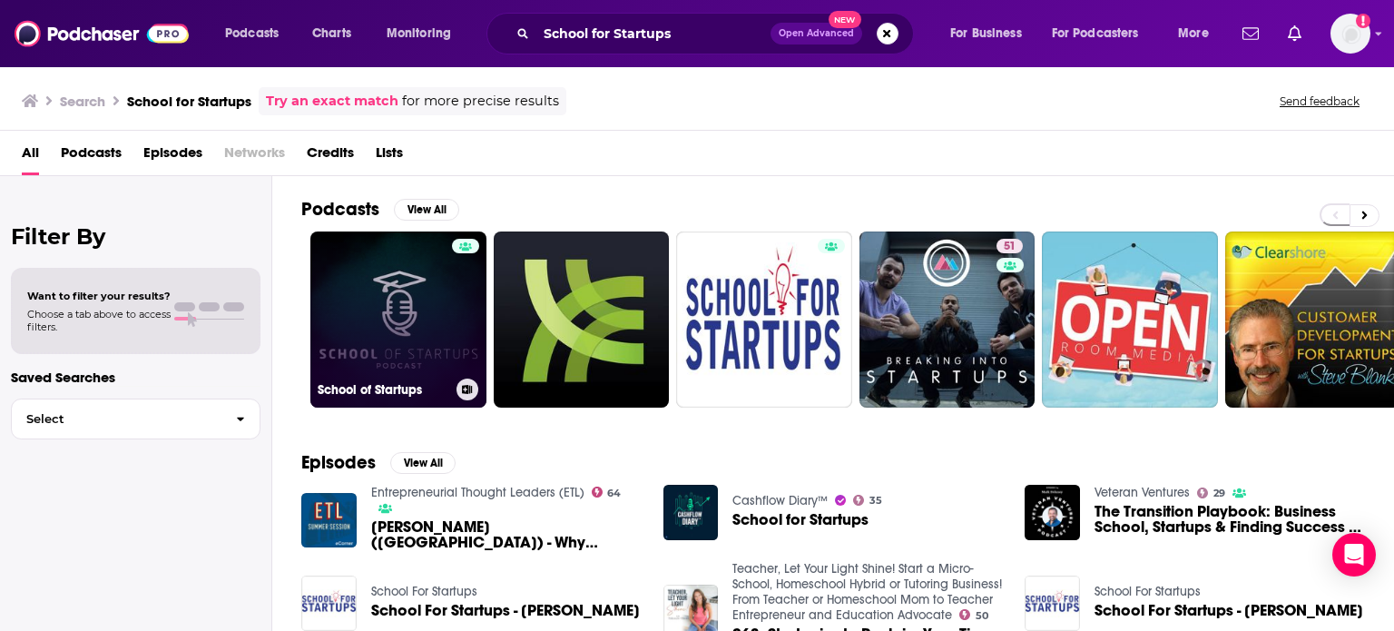
drag, startPoint x: 467, startPoint y: 247, endPoint x: 435, endPoint y: 279, distance: 44.9
click at [435, 279] on link "School of Startups" at bounding box center [398, 320] width 176 height 176
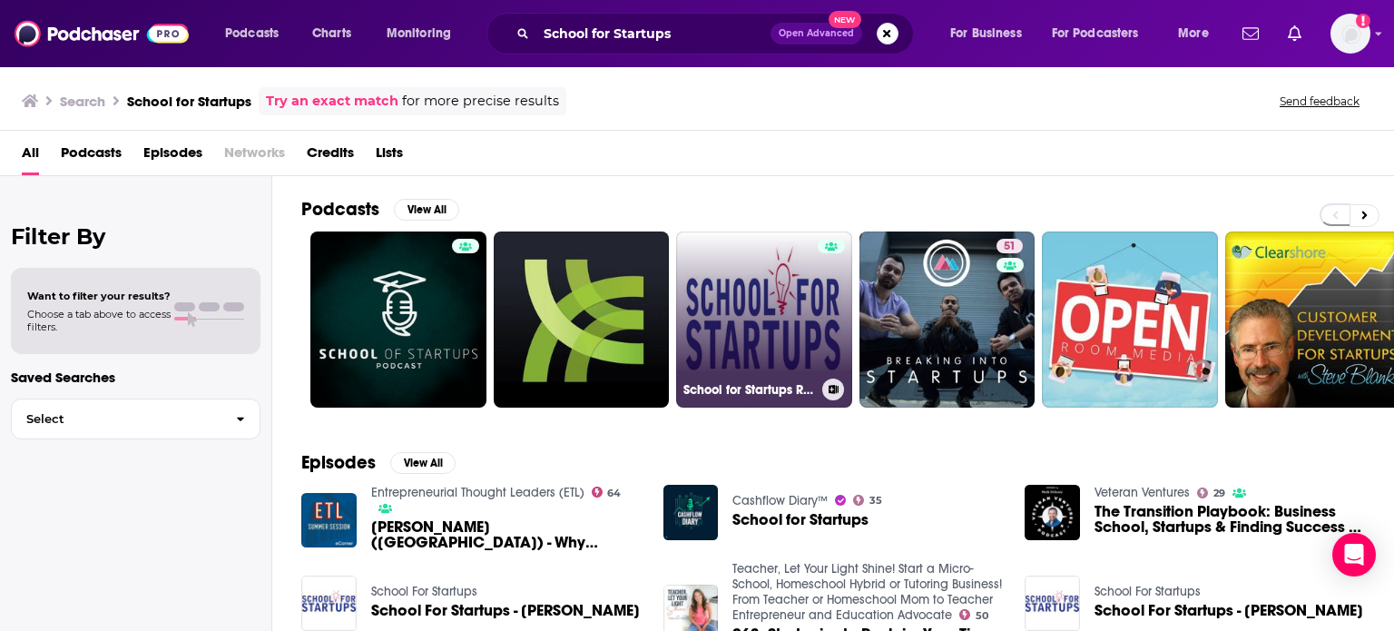
click at [723, 291] on link "School for Startups Radio" at bounding box center [764, 320] width 176 height 176
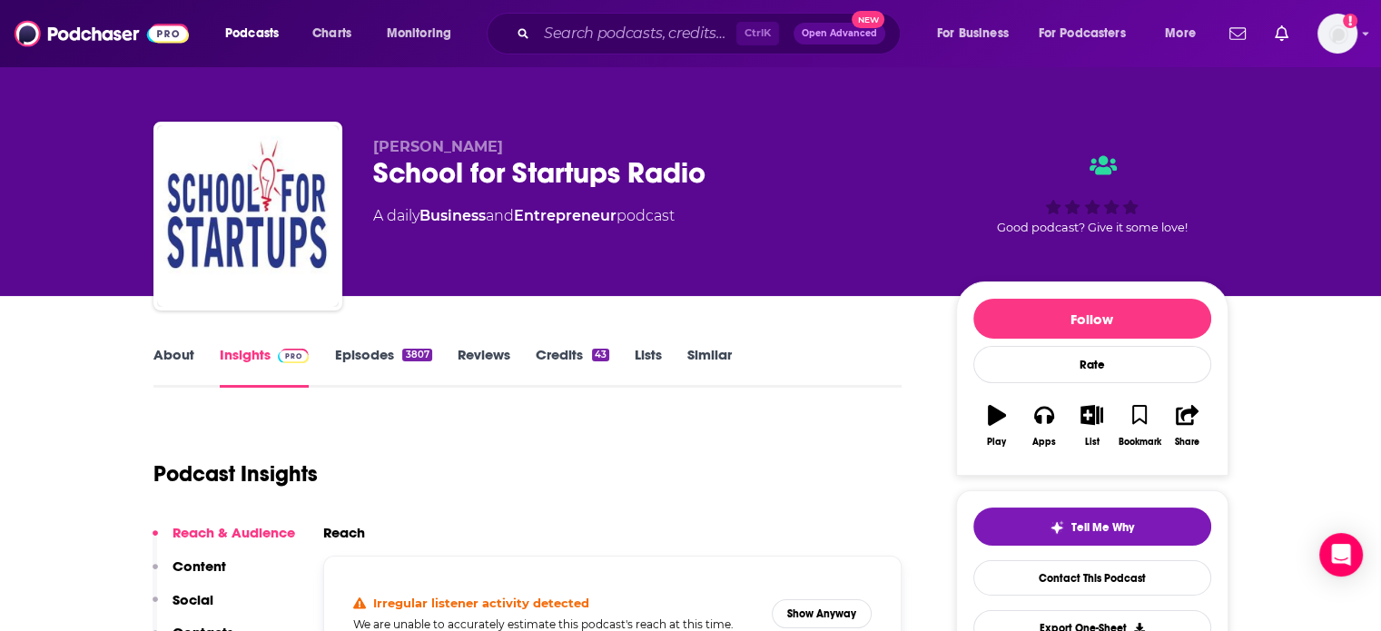
click at [396, 360] on link "Episodes 3807" at bounding box center [382, 367] width 97 height 42
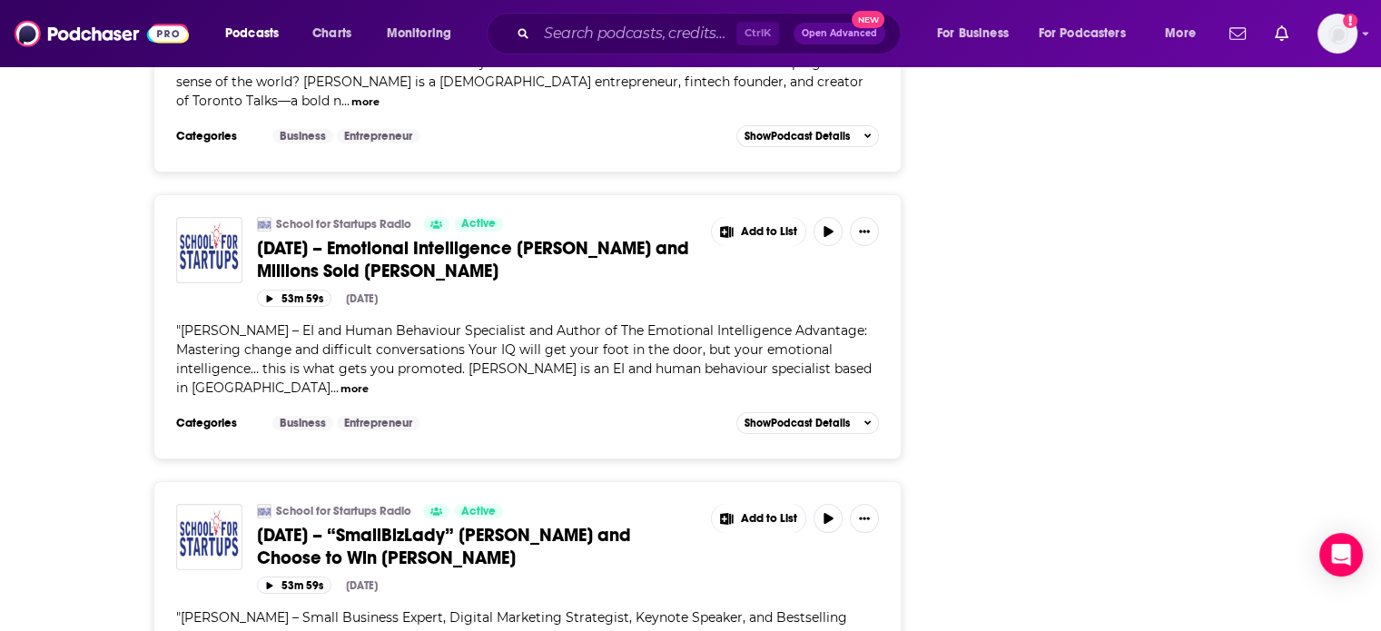
scroll to position [7027, 0]
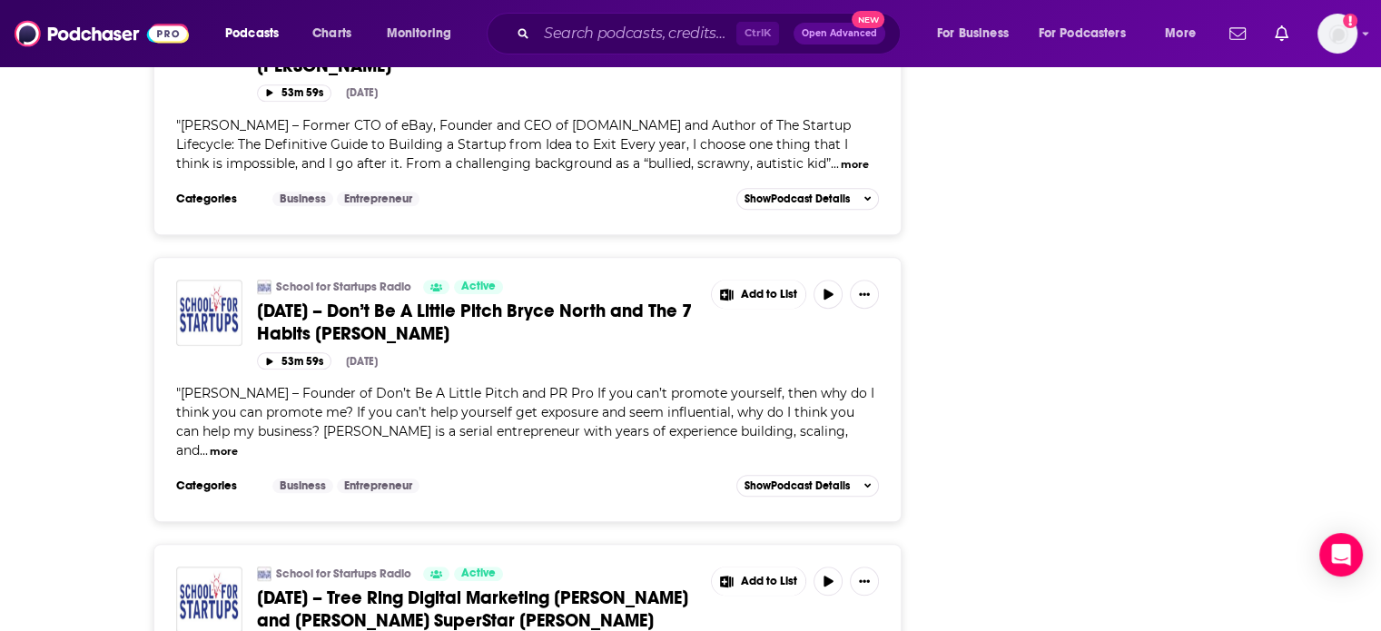
scroll to position [8389, 0]
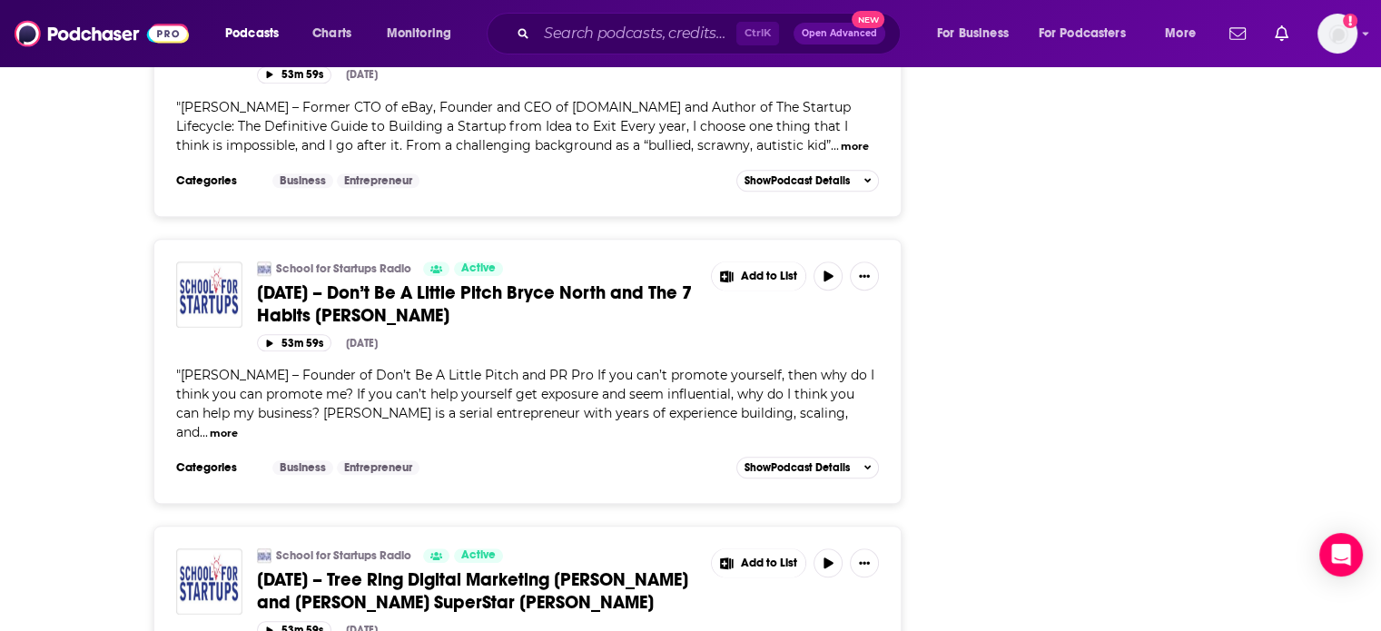
click at [505, 568] on span "August 14, 2025 – Tree Ring Digital Marketing Paige Wiese and TED SuperStar Sim…" at bounding box center [472, 590] width 431 height 45
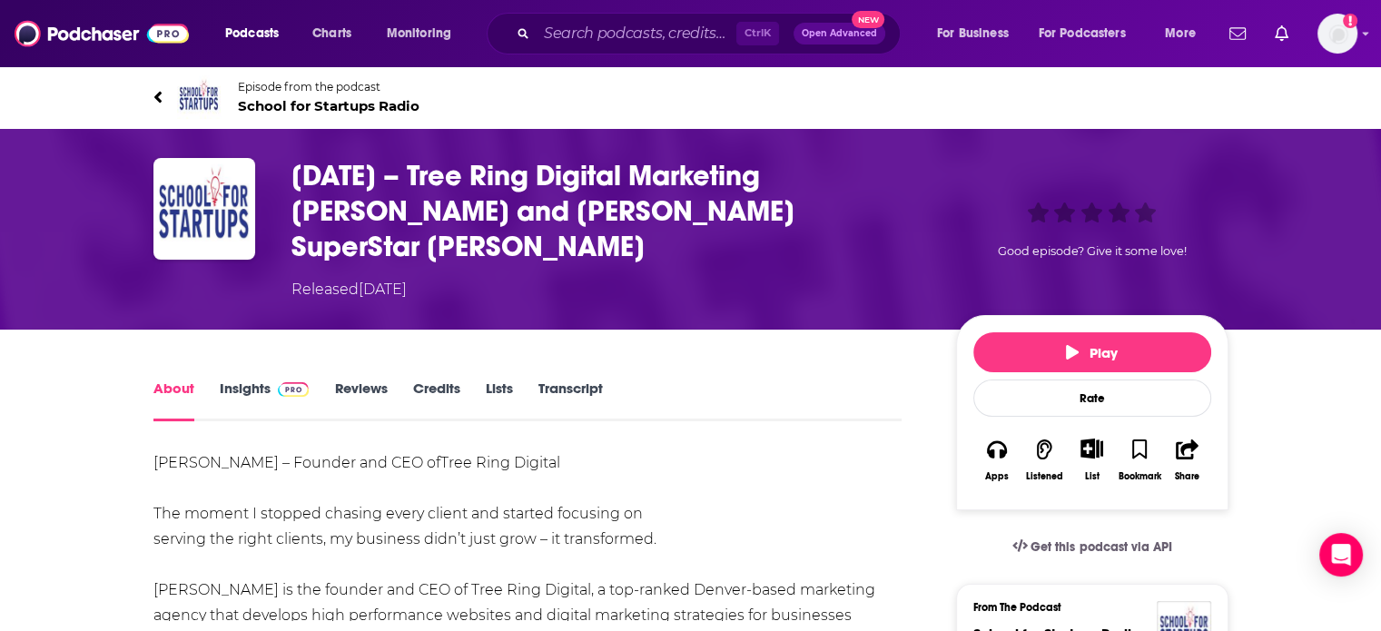
click at [261, 379] on link "Insights" at bounding box center [265, 400] width 90 height 42
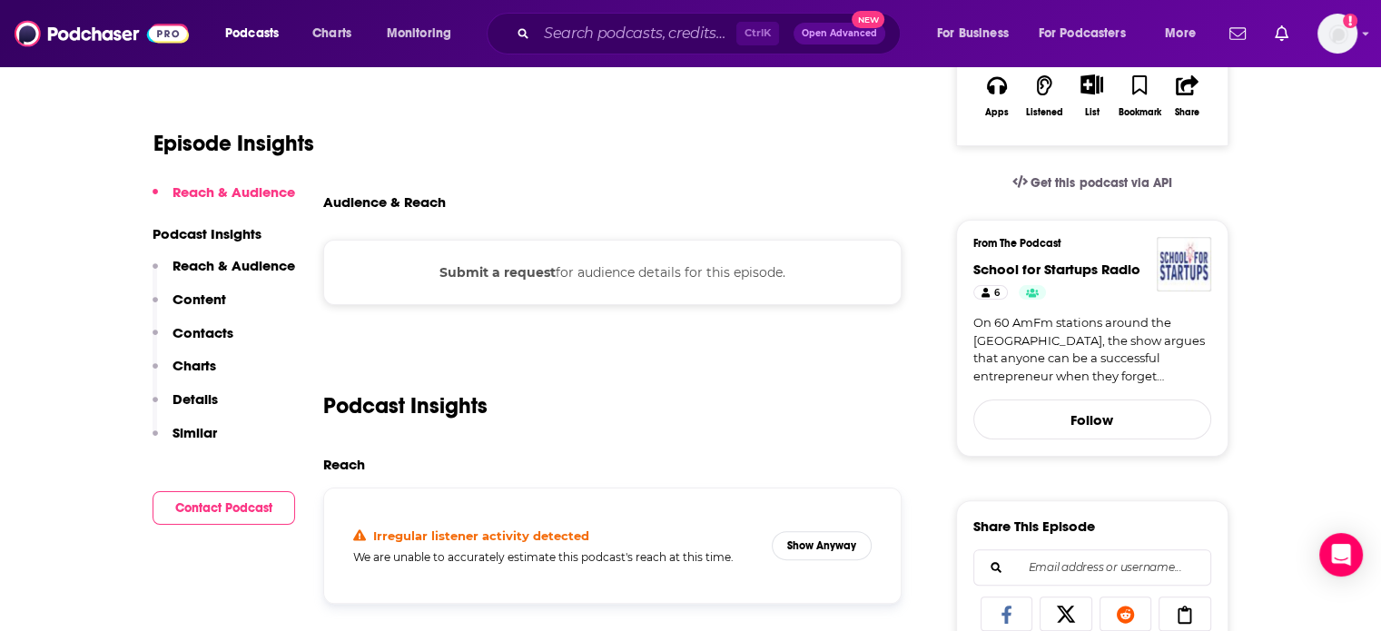
scroll to position [432, 0]
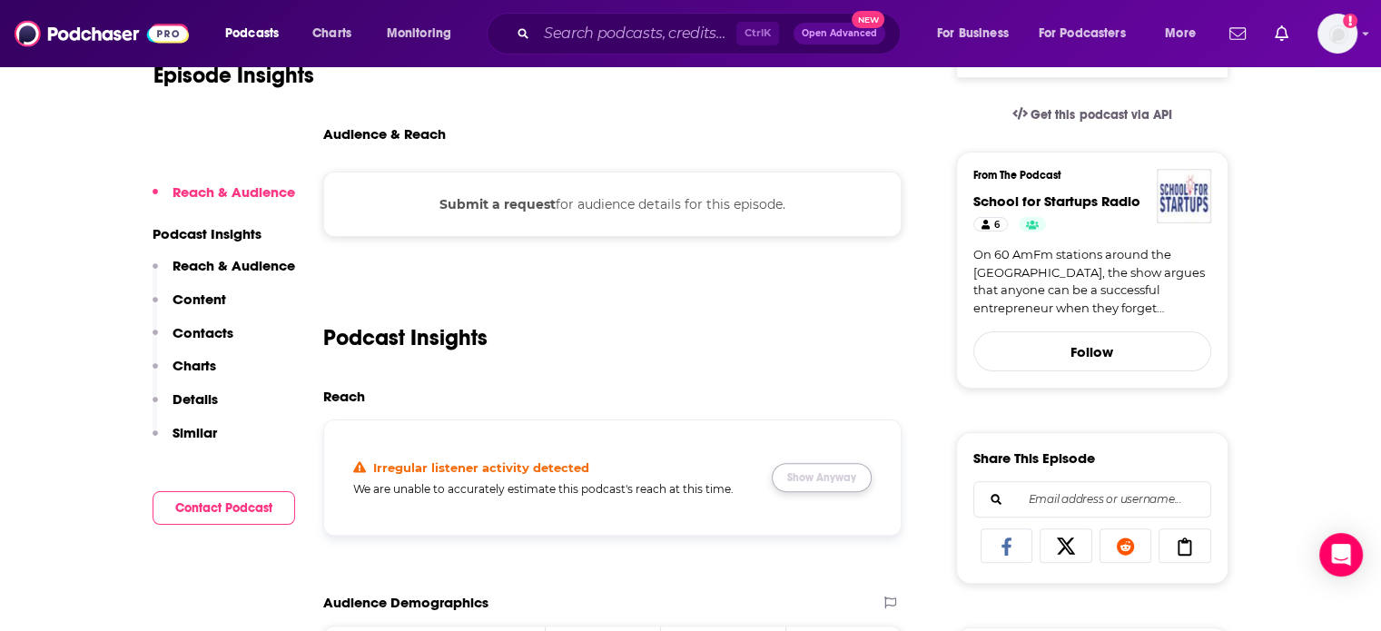
click at [828, 463] on button "Show Anyway" at bounding box center [822, 477] width 100 height 29
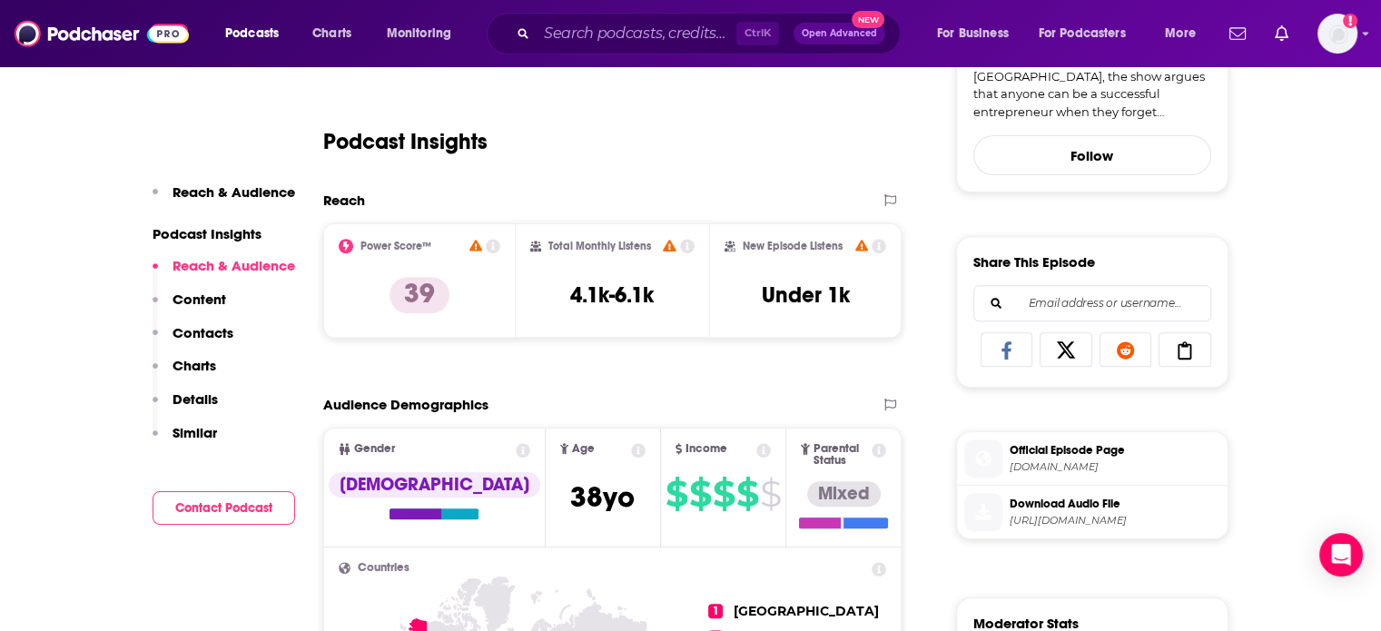
scroll to position [663, 0]
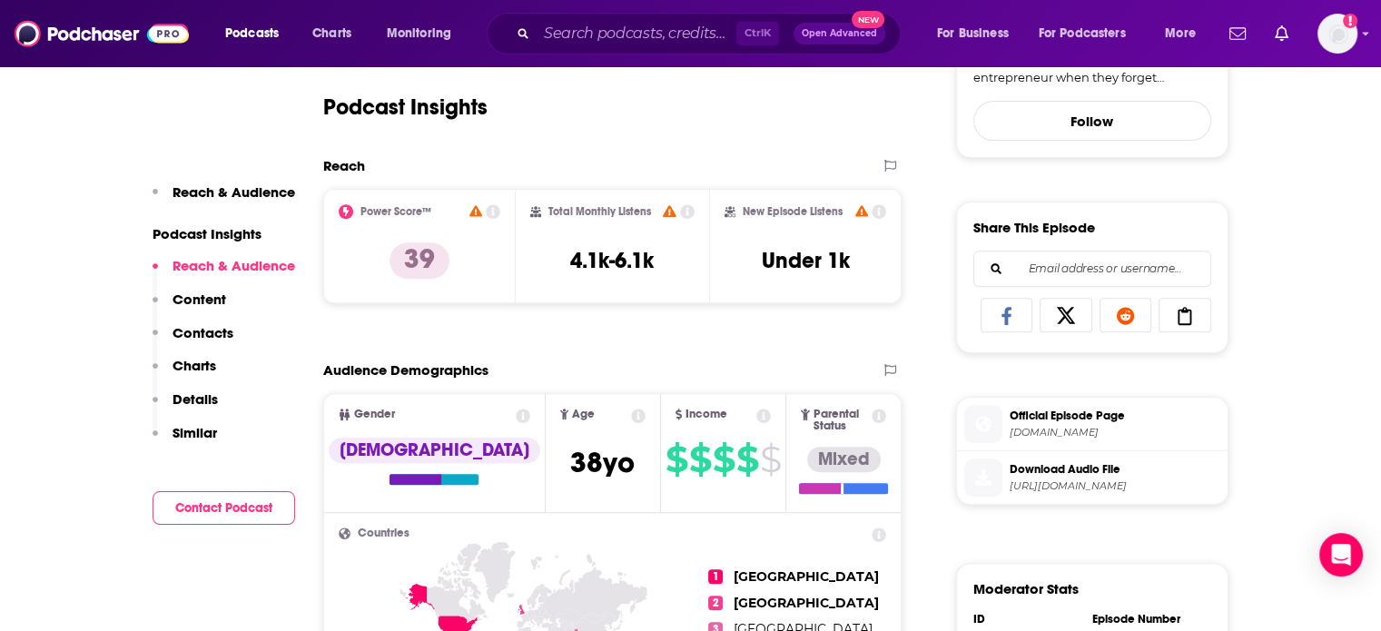
click at [1089, 461] on span "Download Audio File" at bounding box center [1115, 469] width 211 height 16
click at [606, 32] on input "Search podcasts, credits, & more..." at bounding box center [637, 33] width 200 height 29
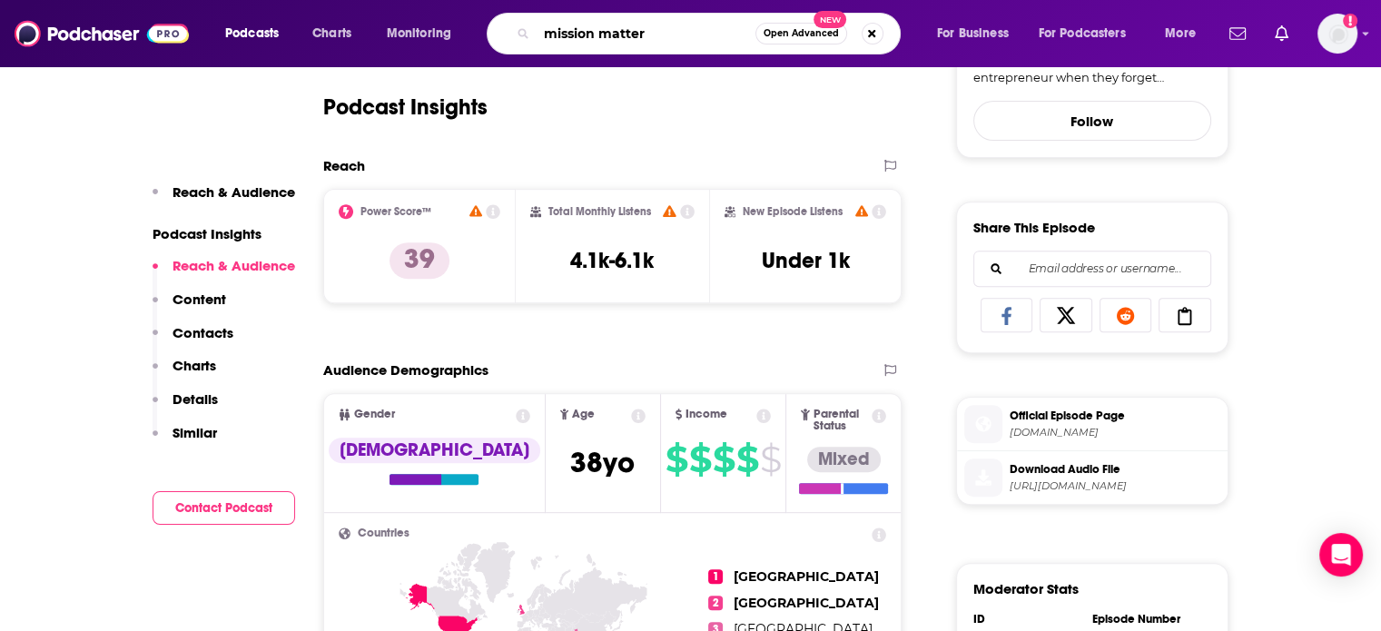
type input "mission matters"
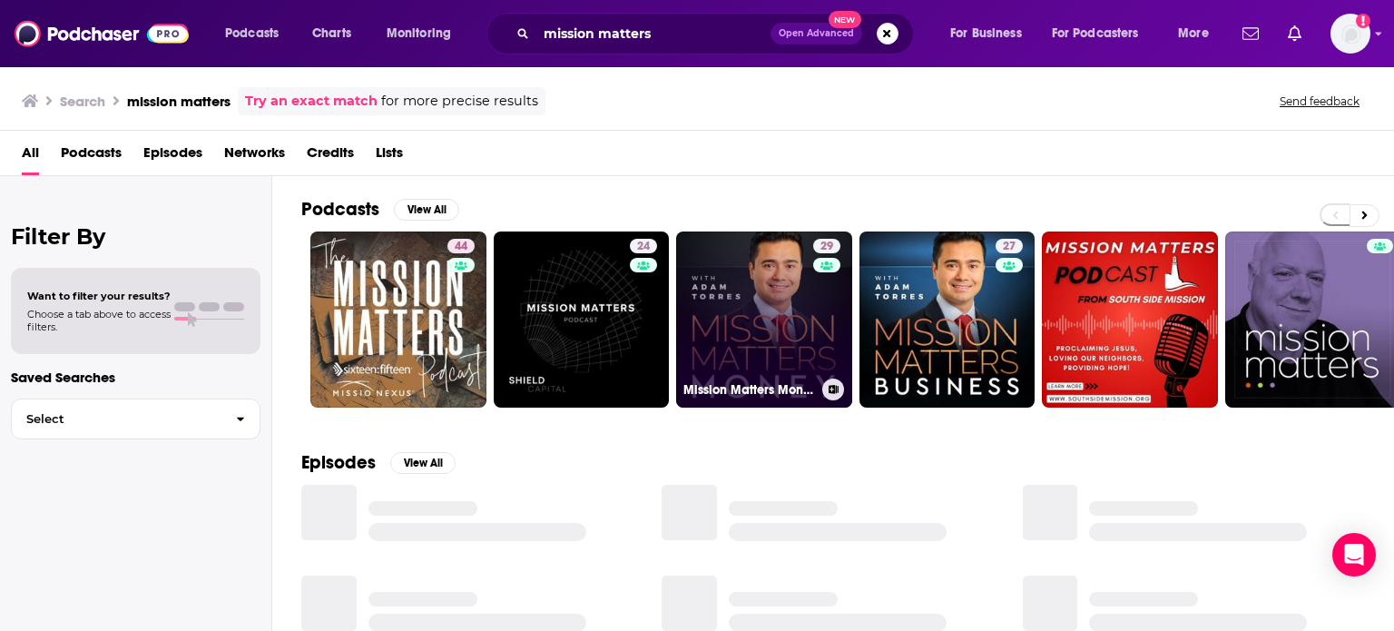
click at [740, 288] on link "29 Mission Matters Money with Adam Torres" at bounding box center [764, 320] width 176 height 176
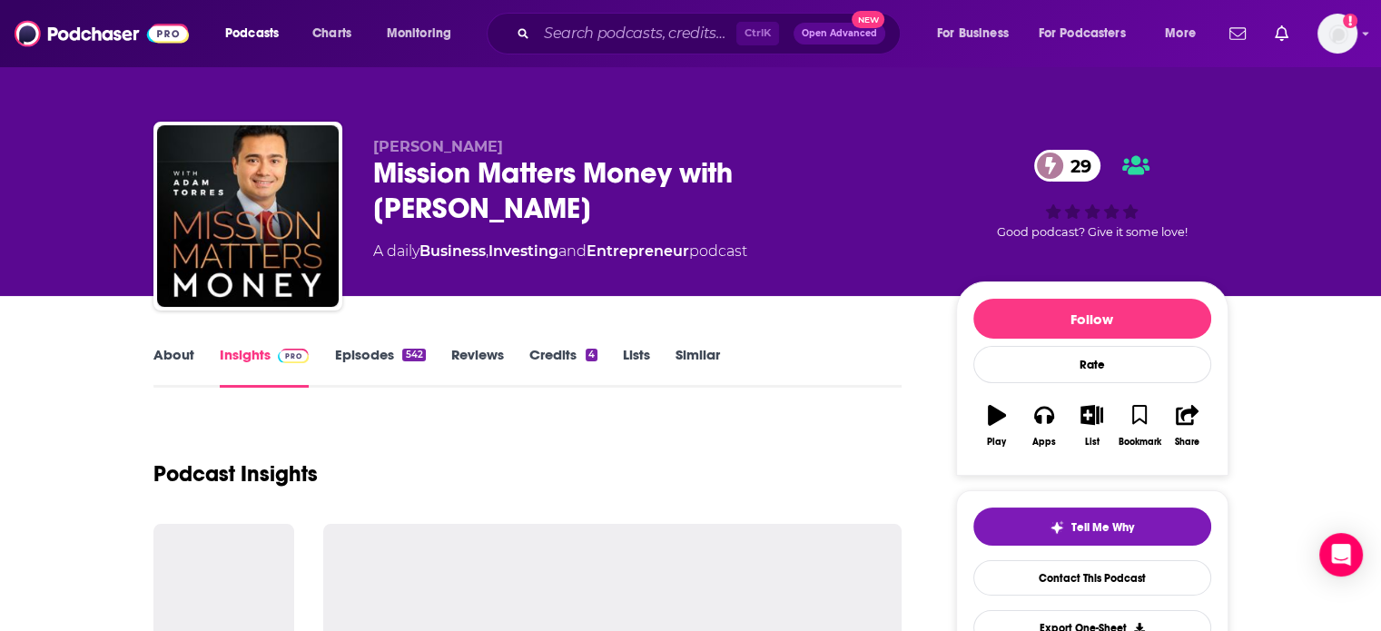
click at [394, 356] on link "Episodes 542" at bounding box center [379, 367] width 91 height 42
